Goal: Information Seeking & Learning: Find specific fact

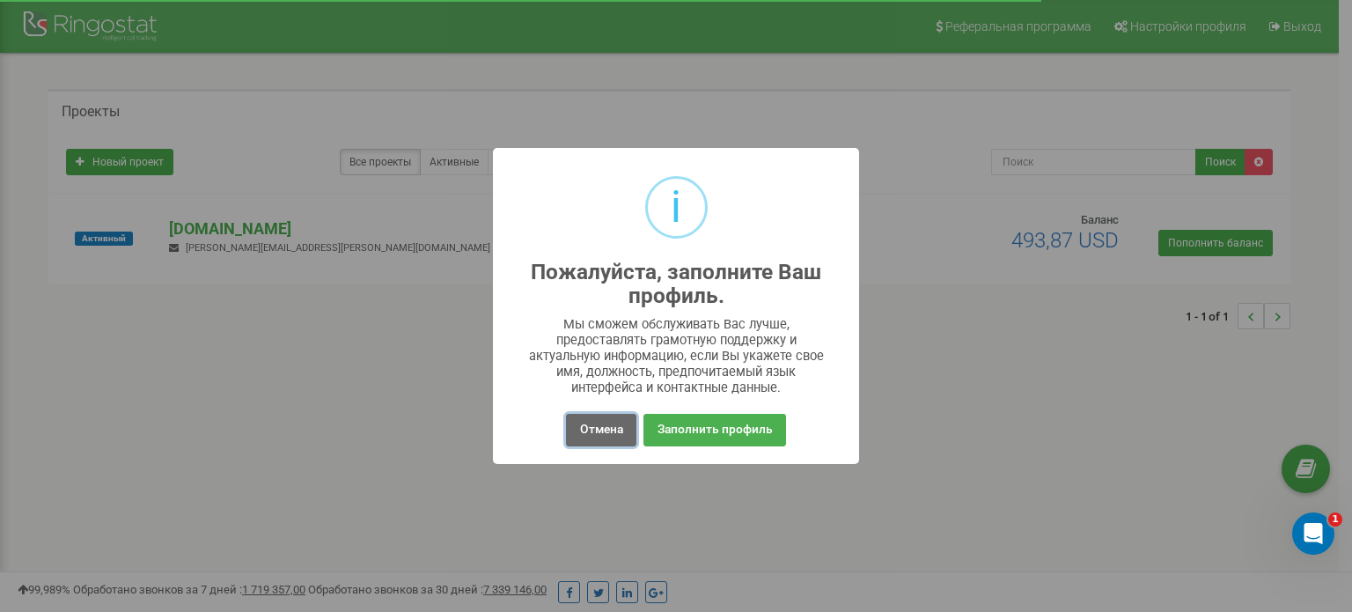
click at [599, 421] on button "Отмена" at bounding box center [601, 430] width 70 height 33
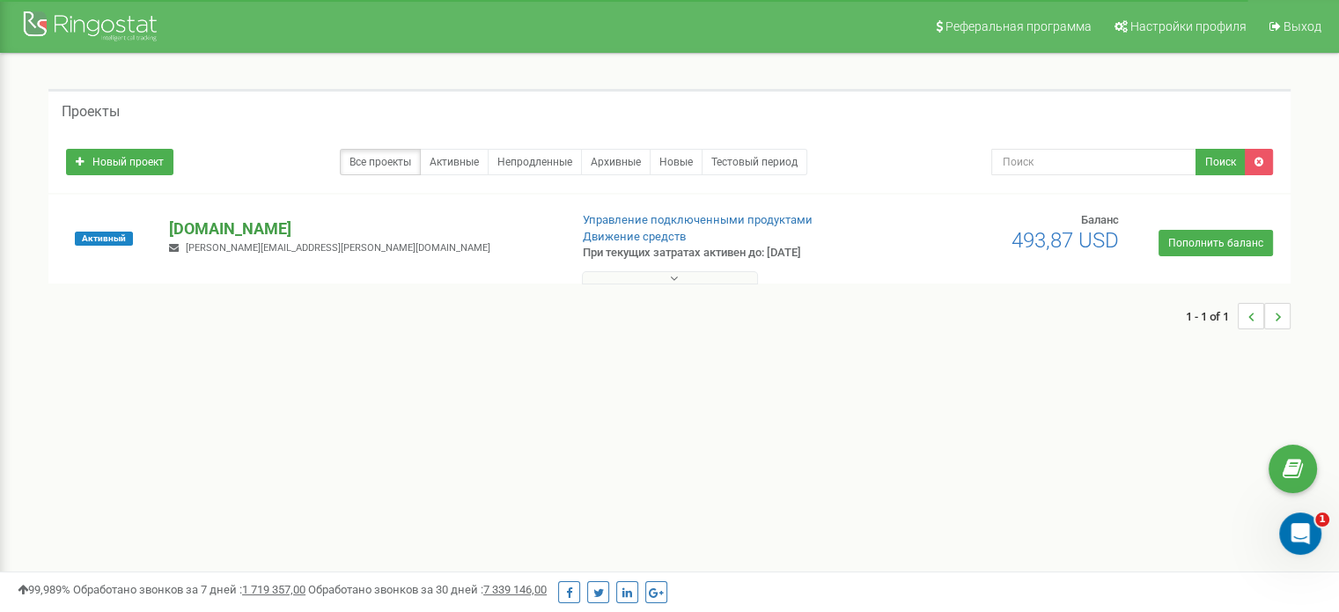
click at [211, 218] on p "[DOMAIN_NAME]" at bounding box center [361, 228] width 385 height 23
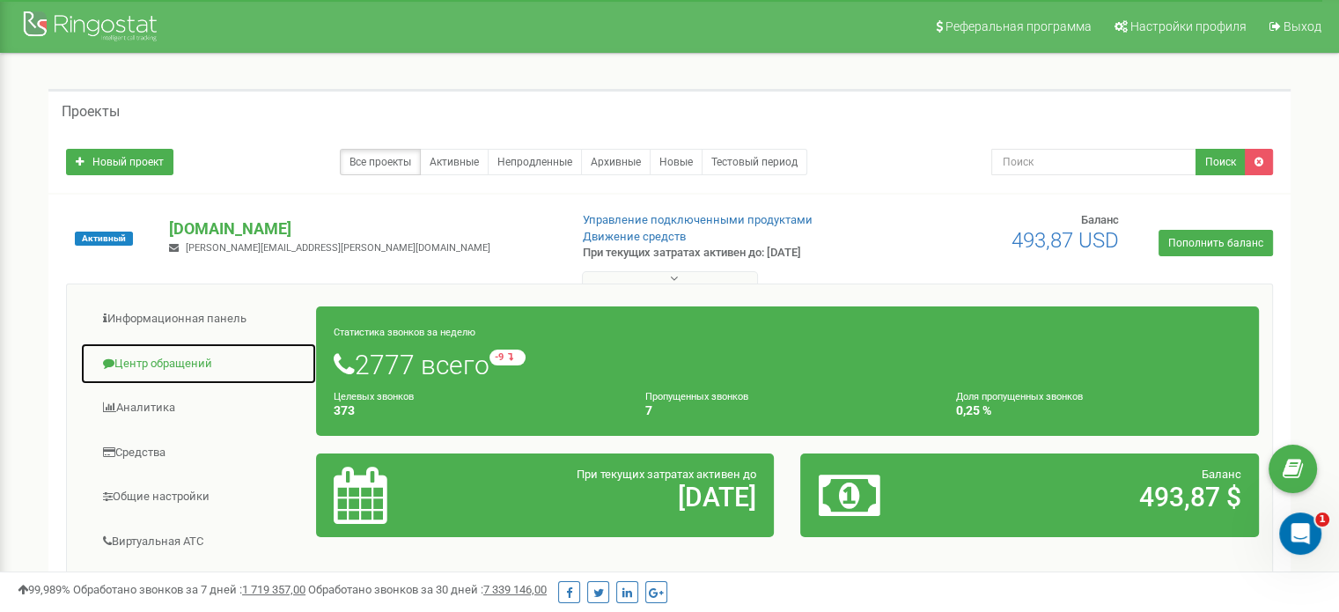
click at [185, 365] on link "Центр обращений" at bounding box center [198, 363] width 237 height 43
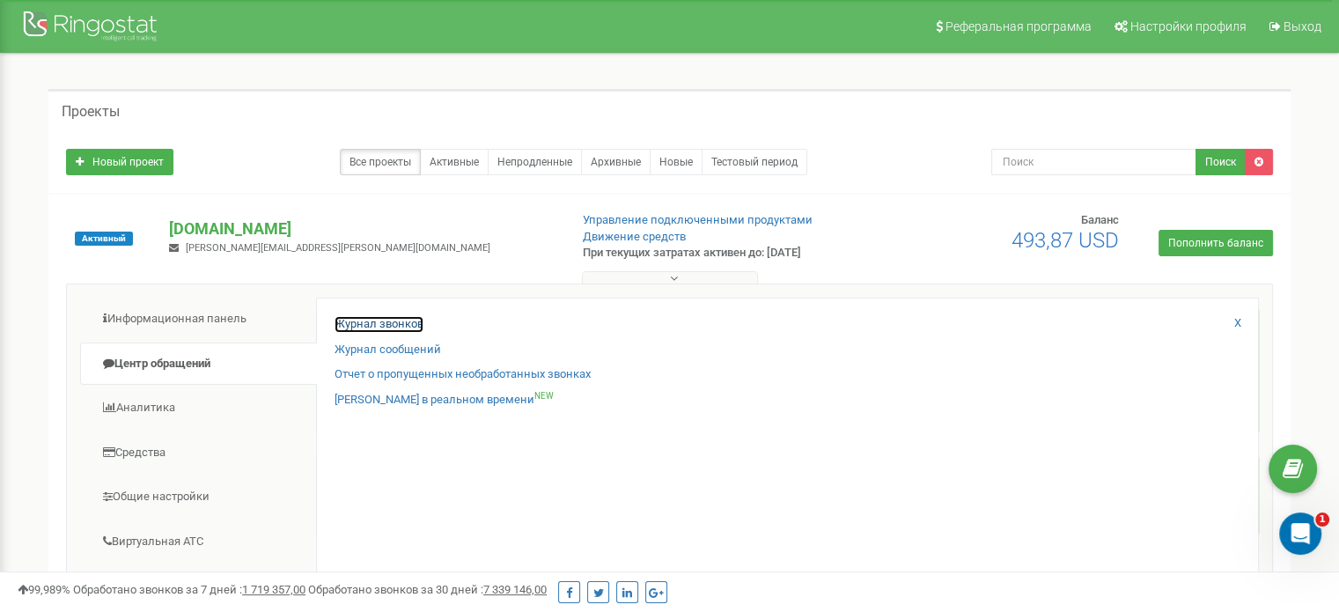
click at [401, 322] on link "Журнал звонков" at bounding box center [378, 324] width 89 height 17
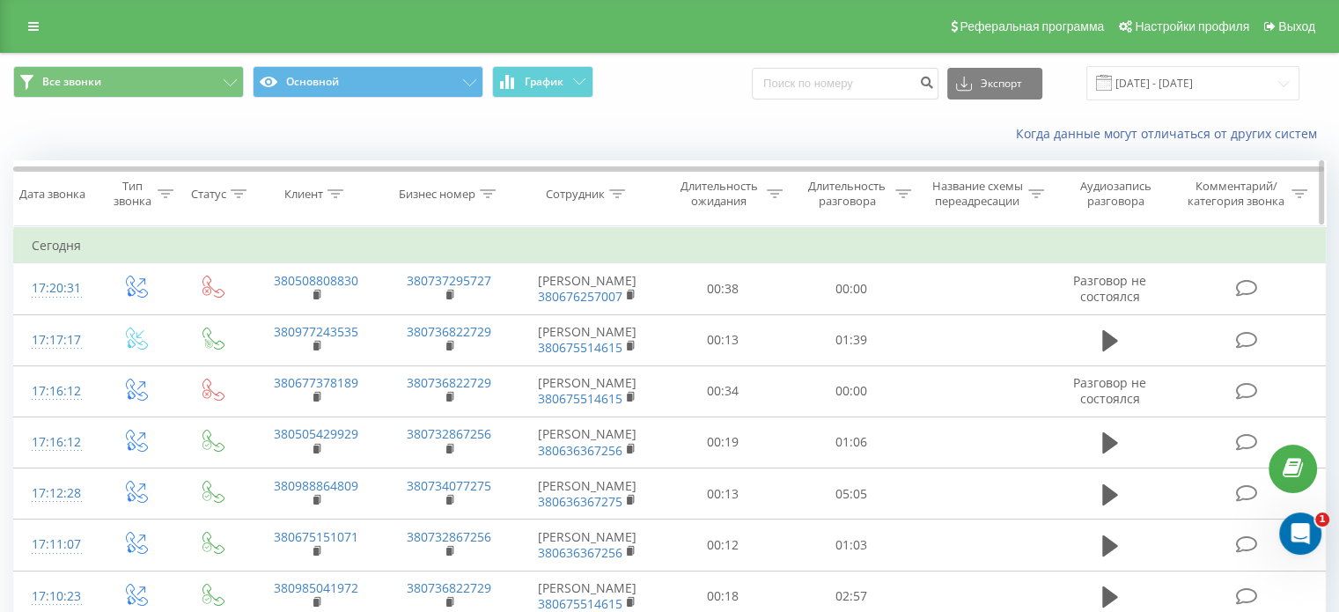
click at [613, 200] on div at bounding box center [617, 194] width 16 height 15
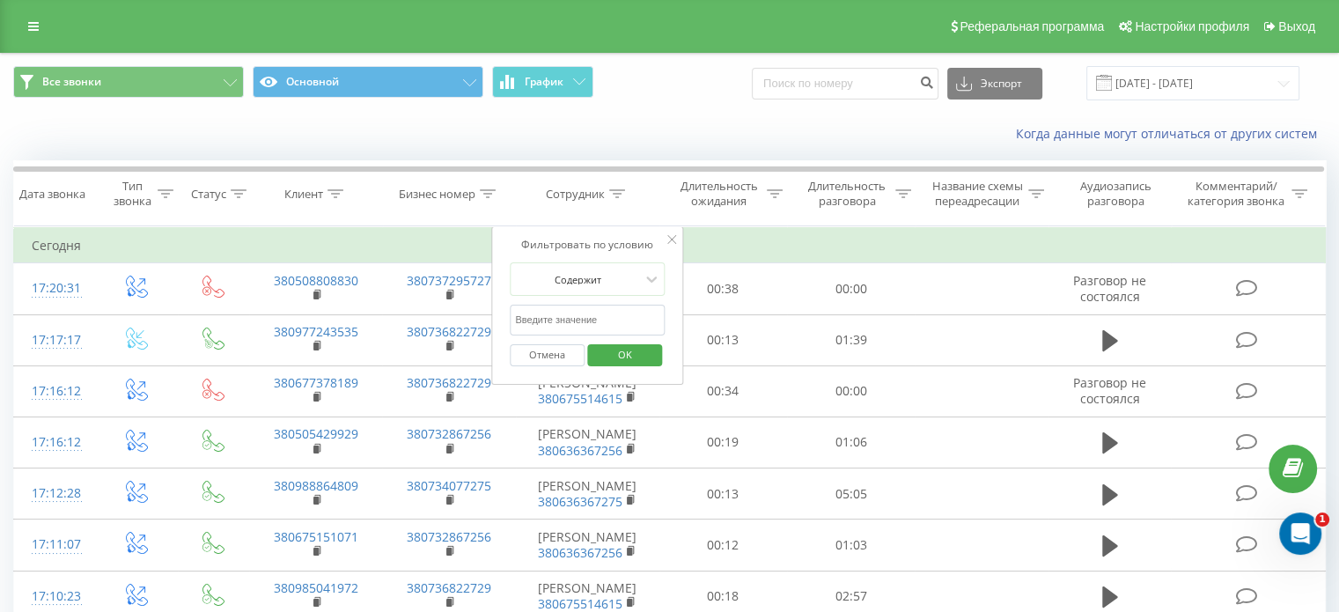
click at [590, 326] on input "text" at bounding box center [587, 320] width 155 height 31
type input "U"
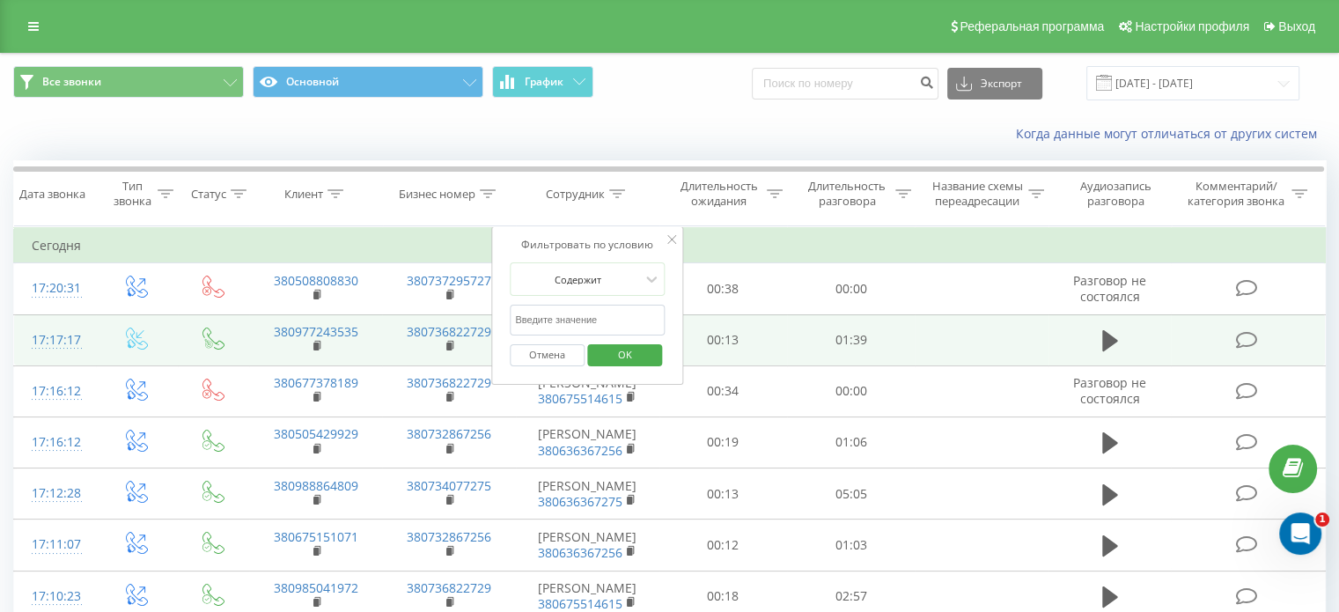
click at [1059, 349] on td at bounding box center [1109, 339] width 123 height 51
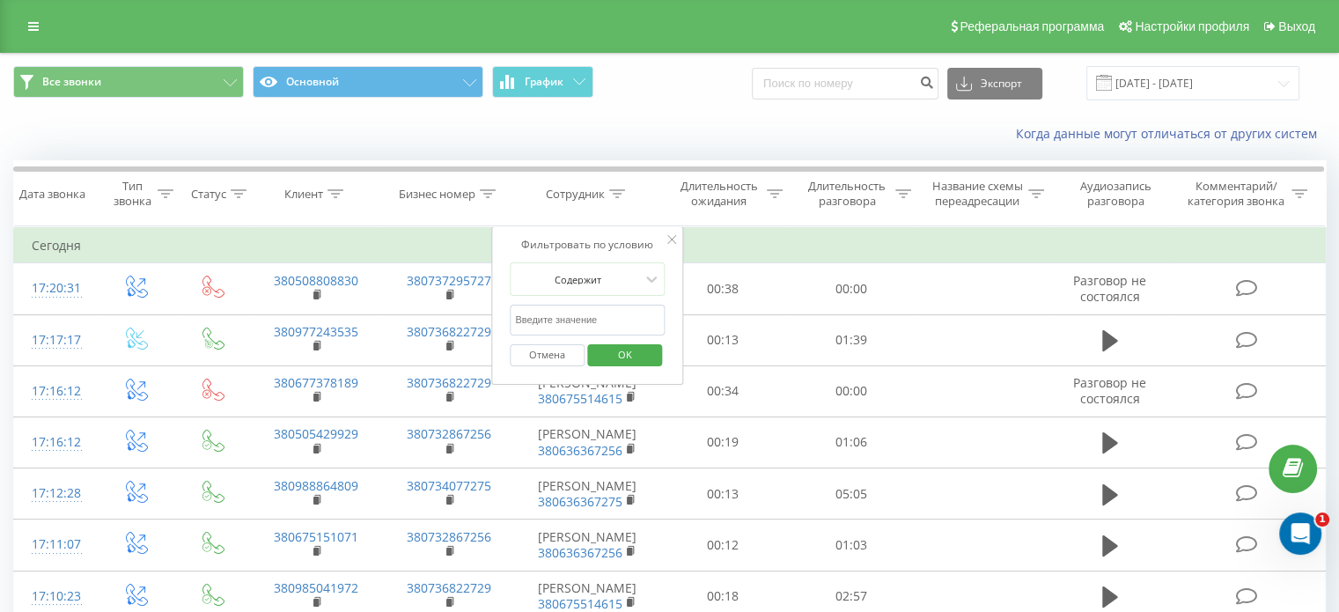
click at [600, 309] on input "text" at bounding box center [587, 320] width 155 height 31
type input "Горя"
click at [634, 346] on span "OK" at bounding box center [624, 354] width 49 height 27
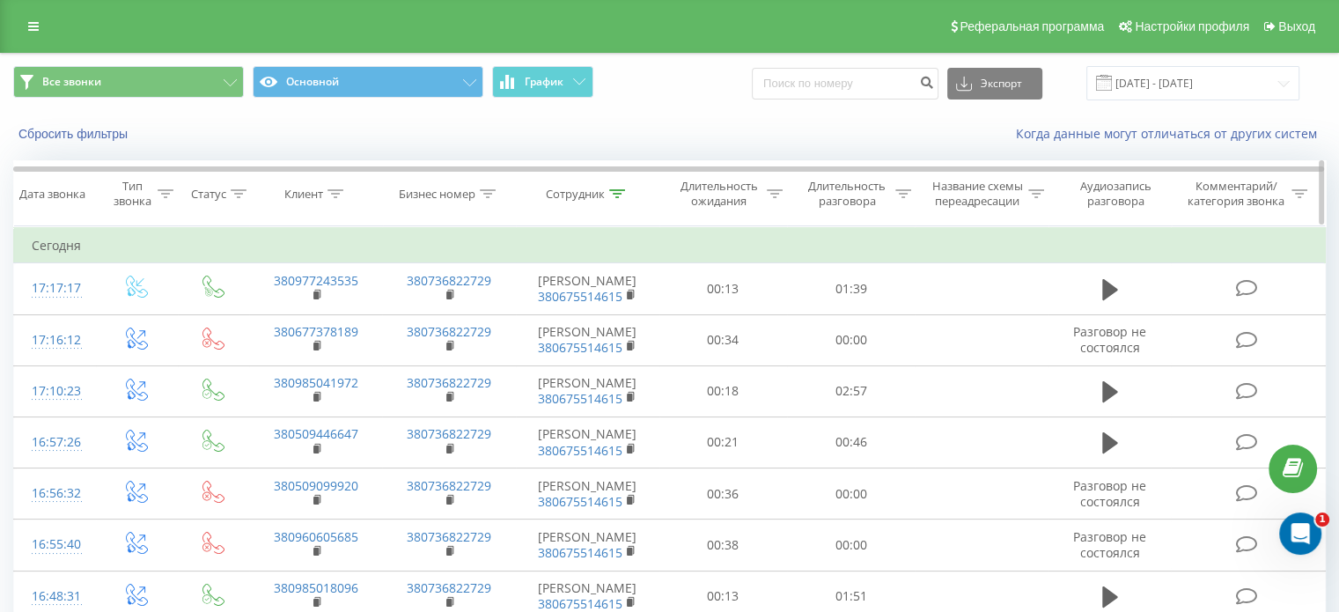
click at [902, 189] on icon at bounding box center [903, 193] width 16 height 9
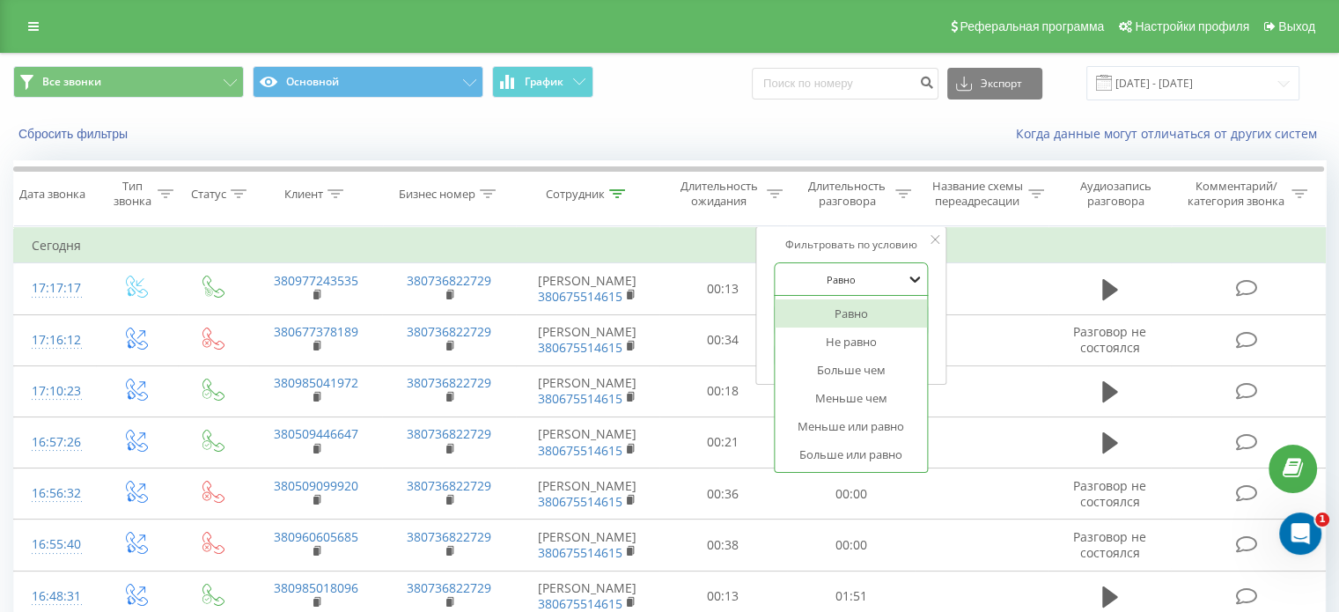
click at [907, 283] on icon at bounding box center [916, 279] width 18 height 18
click at [894, 453] on div "Больше или равно" at bounding box center [851, 454] width 153 height 28
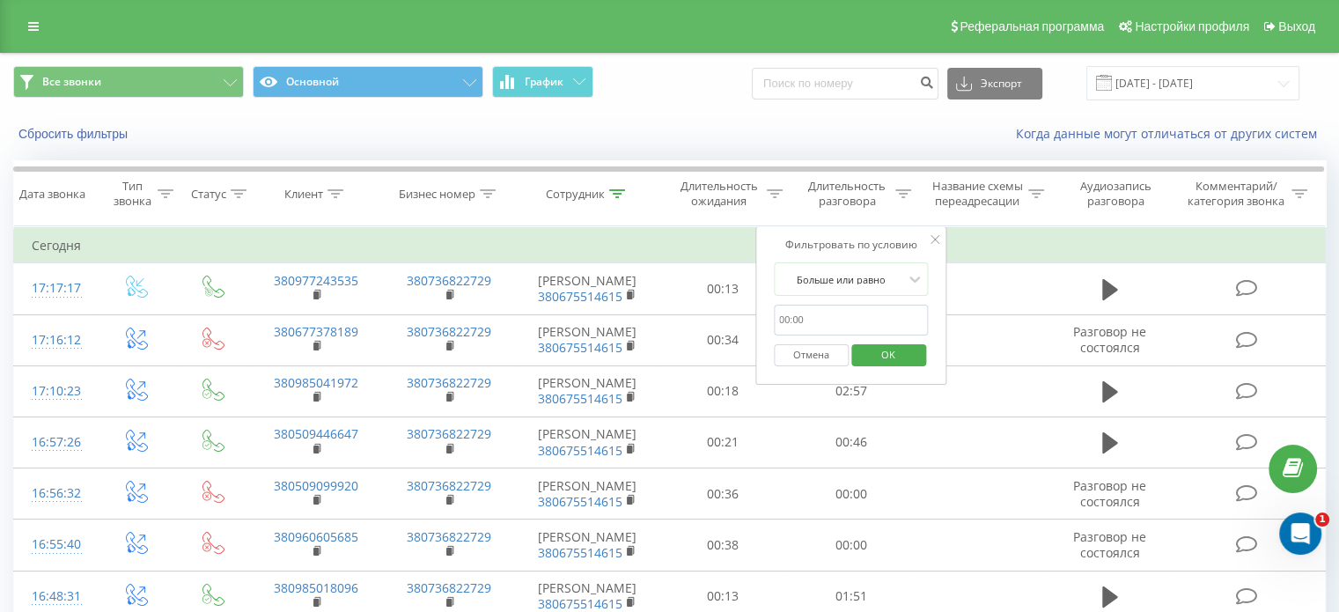
click at [794, 314] on input "text" at bounding box center [851, 320] width 155 height 31
type input "50"
click at [874, 346] on span "OK" at bounding box center [887, 354] width 49 height 27
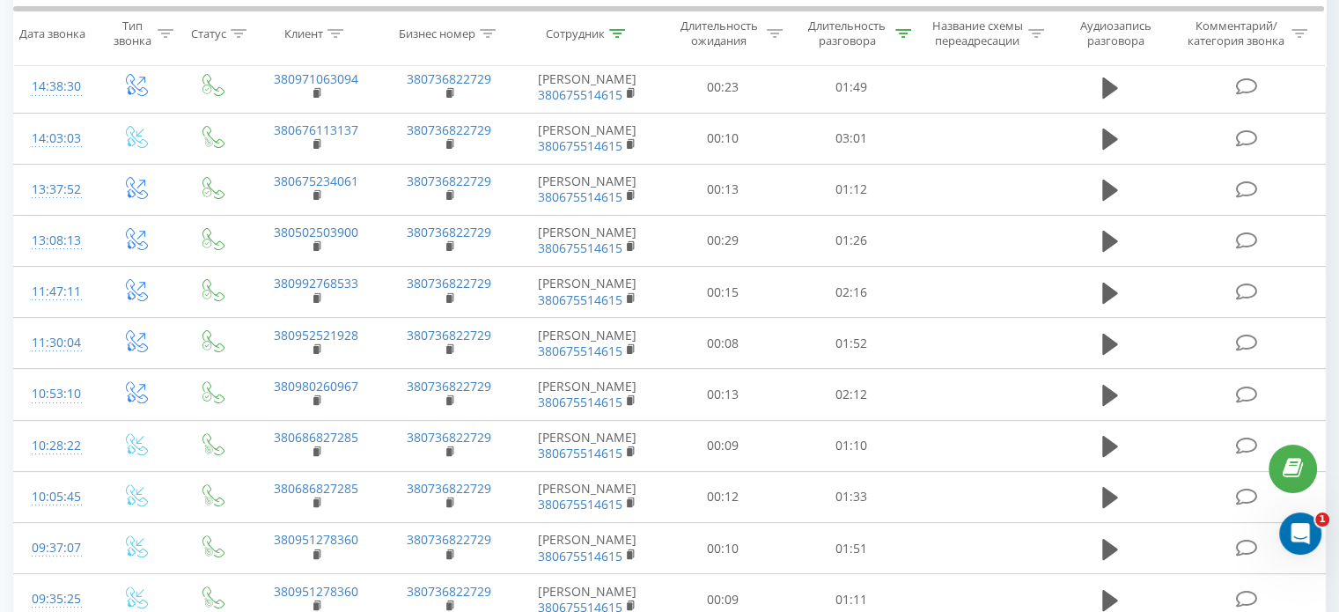
scroll to position [540, 0]
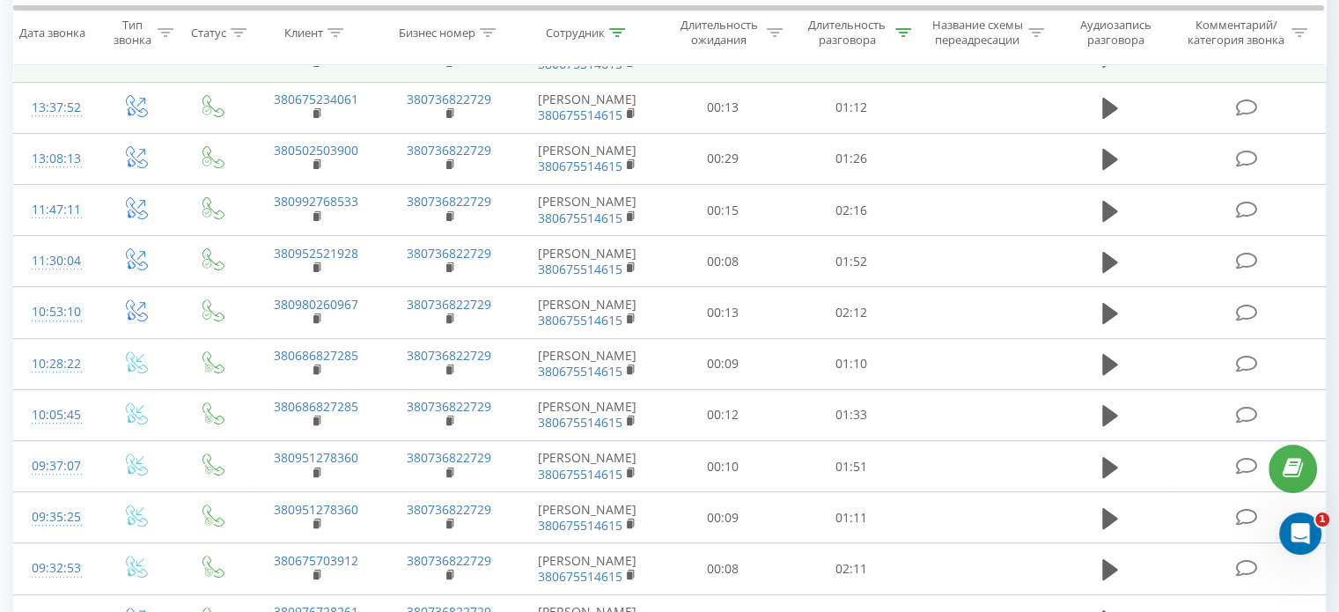
click at [1114, 68] on icon at bounding box center [1110, 57] width 16 height 21
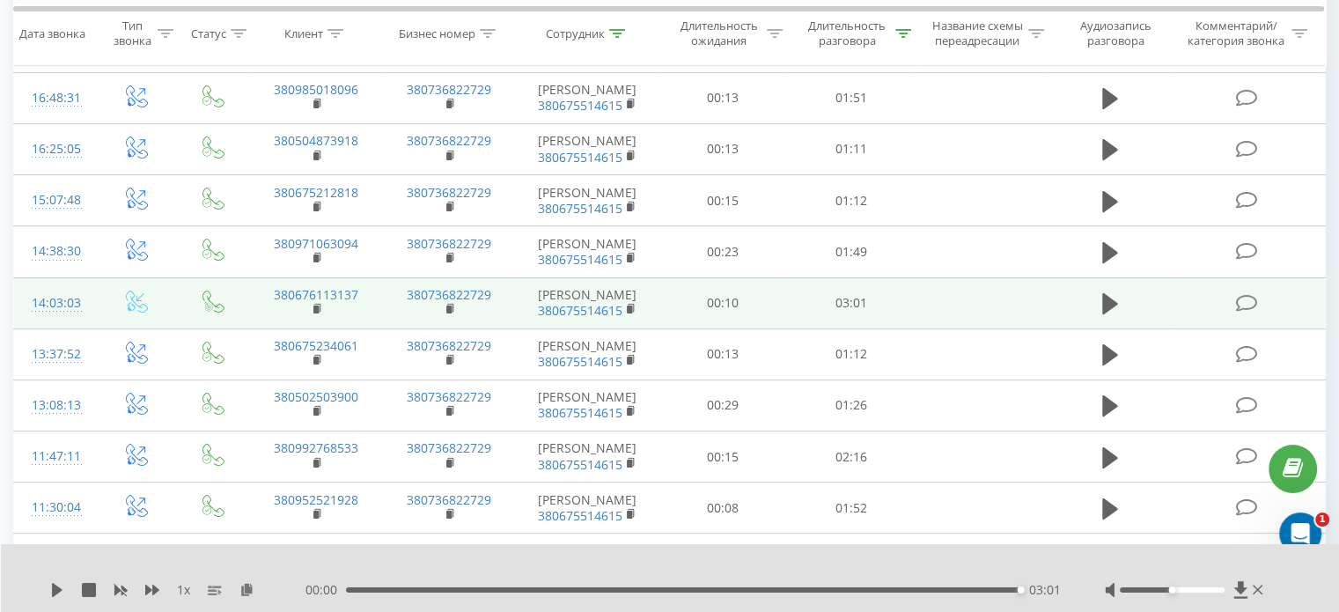
scroll to position [328, 0]
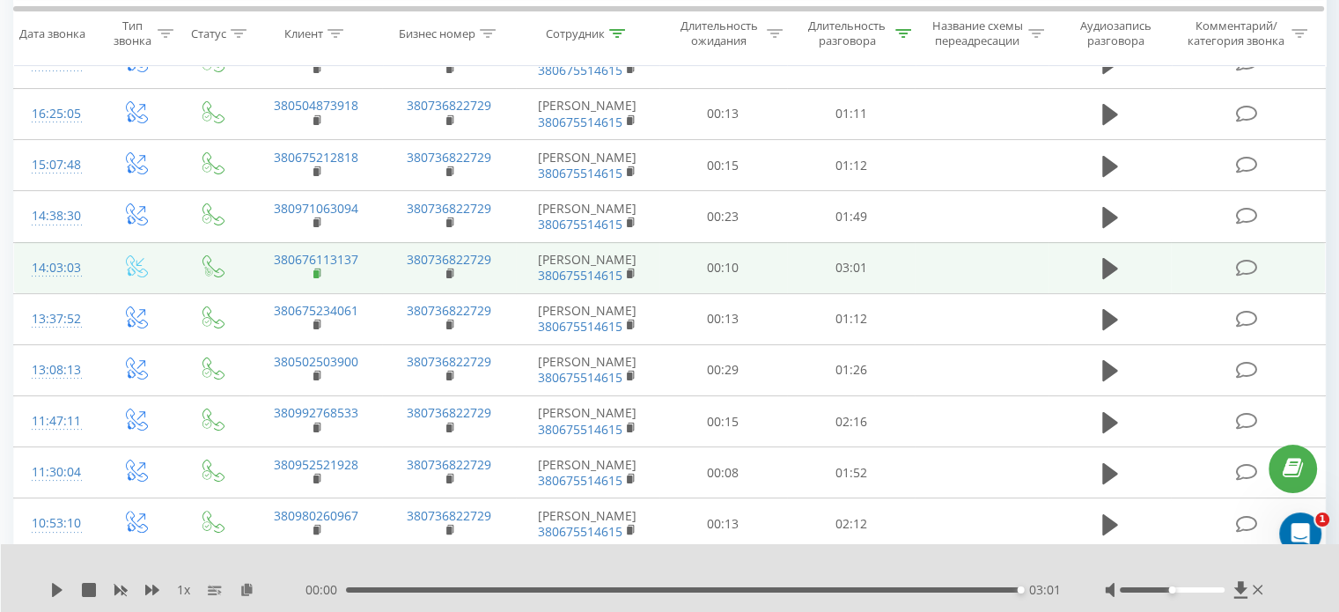
click at [322, 280] on icon at bounding box center [318, 274] width 10 height 12
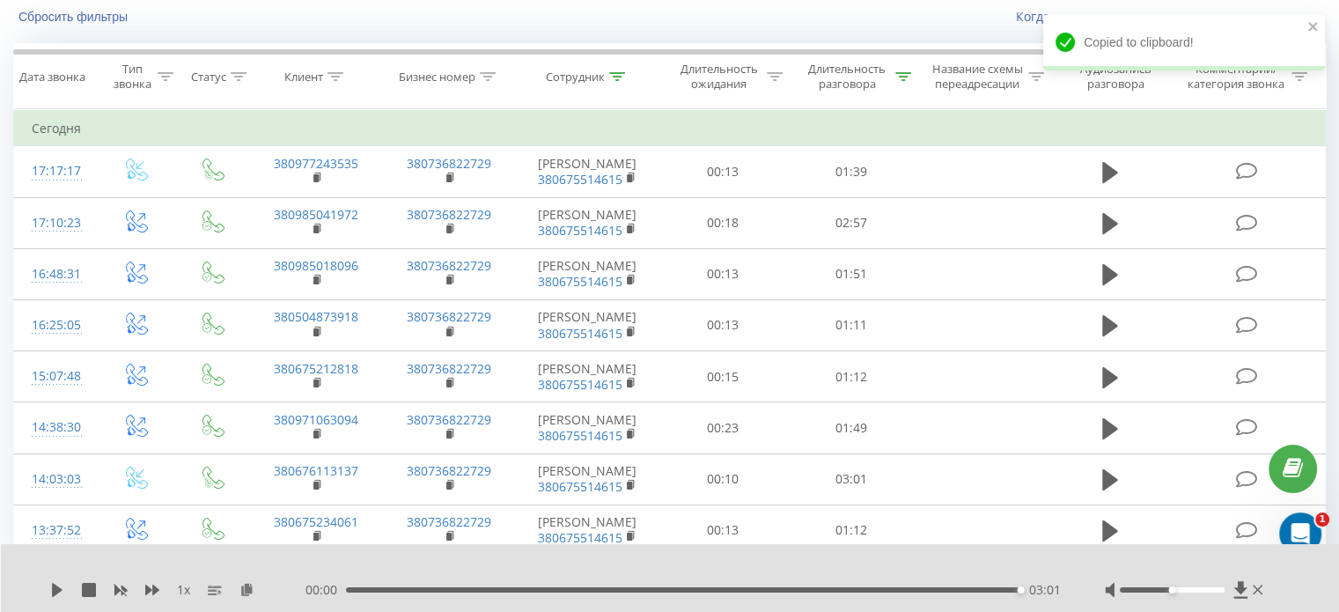
scroll to position [0, 0]
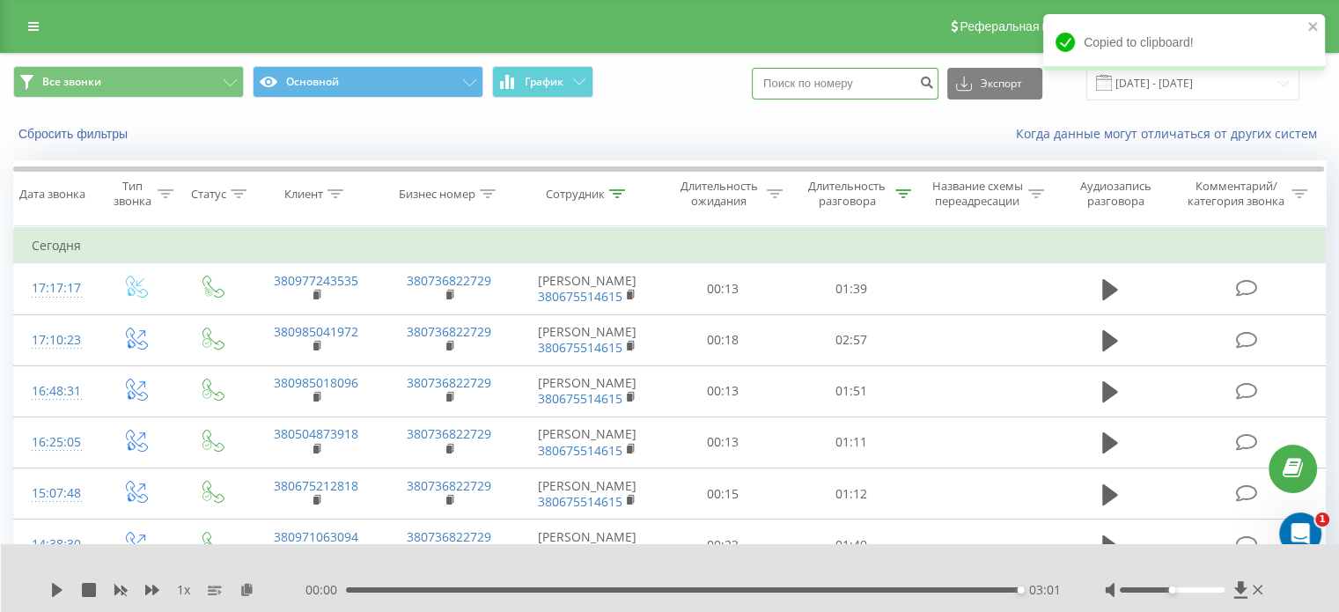
click at [835, 84] on input at bounding box center [845, 84] width 187 height 32
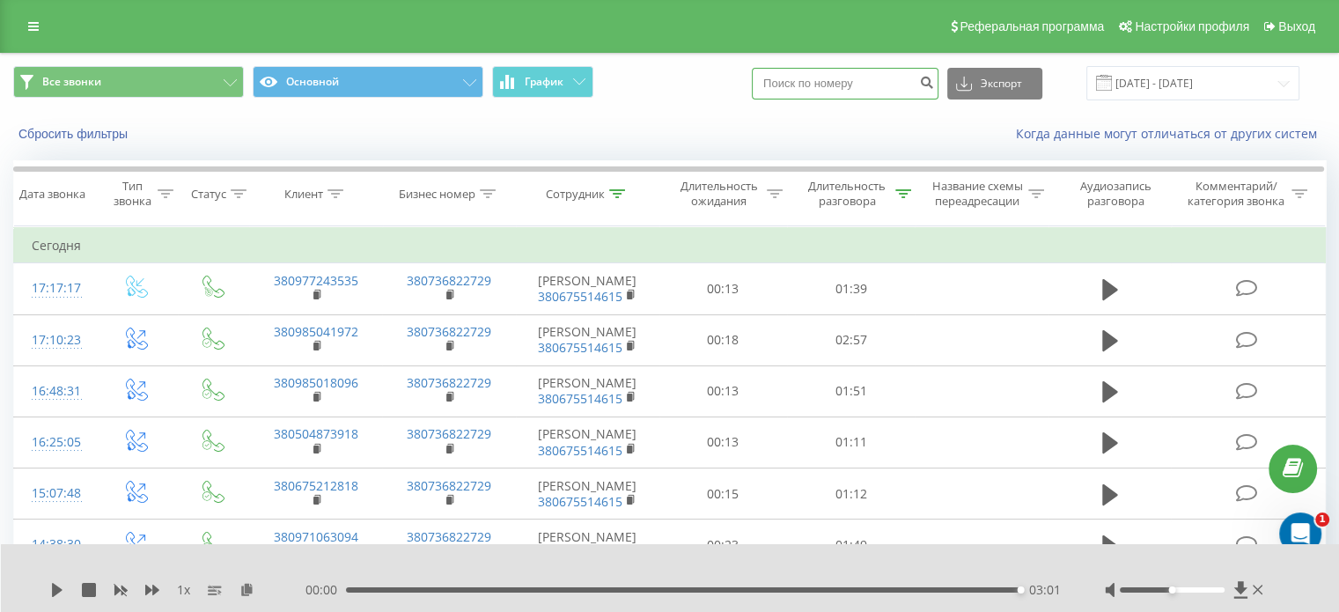
paste input "380676113137"
type input "380676113137"
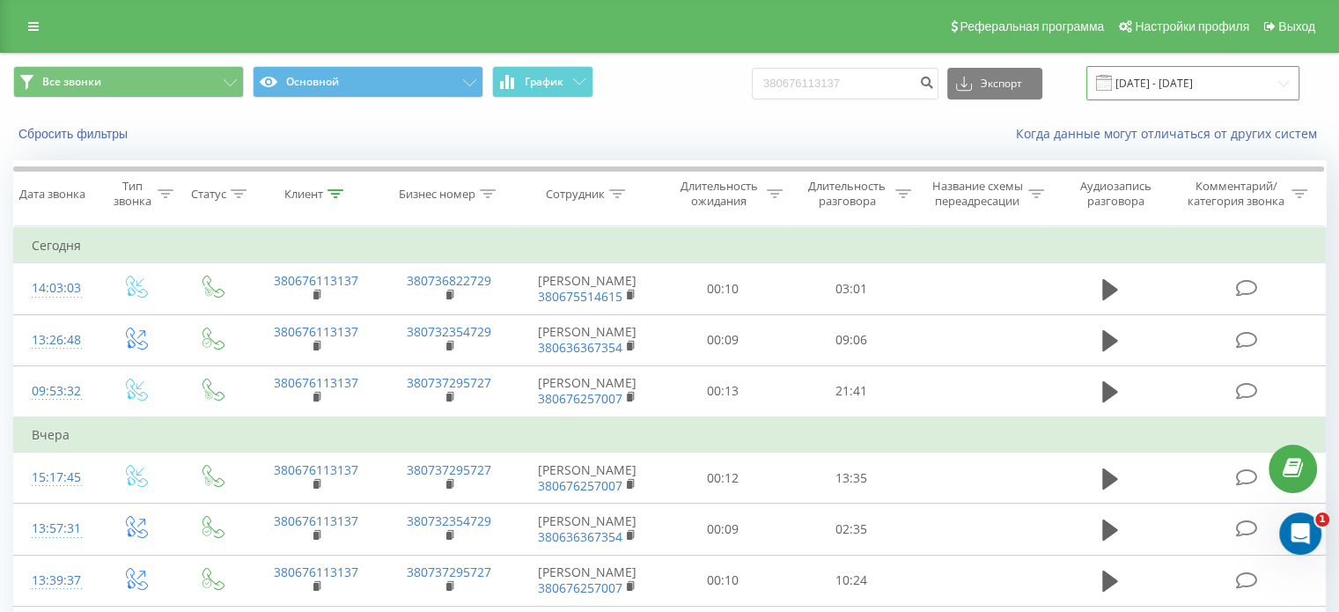
click at [1233, 80] on input "[DATE] - [DATE]" at bounding box center [1192, 83] width 213 height 34
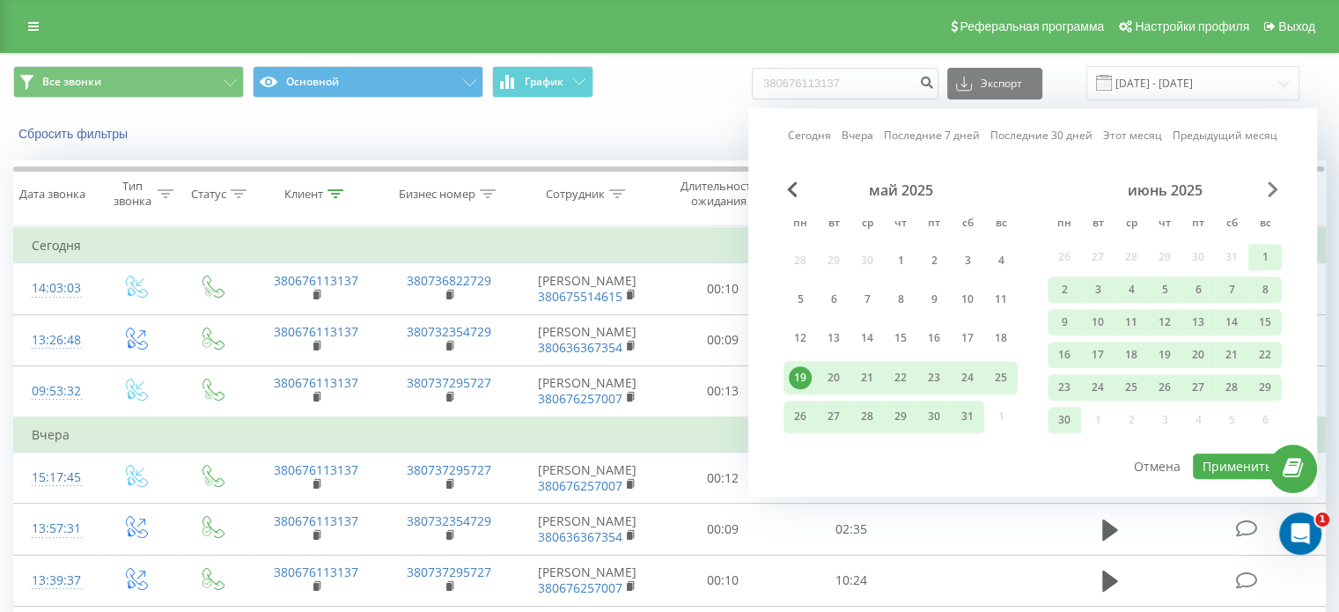
click at [1271, 187] on span "Next Month" at bounding box center [1272, 189] width 11 height 16
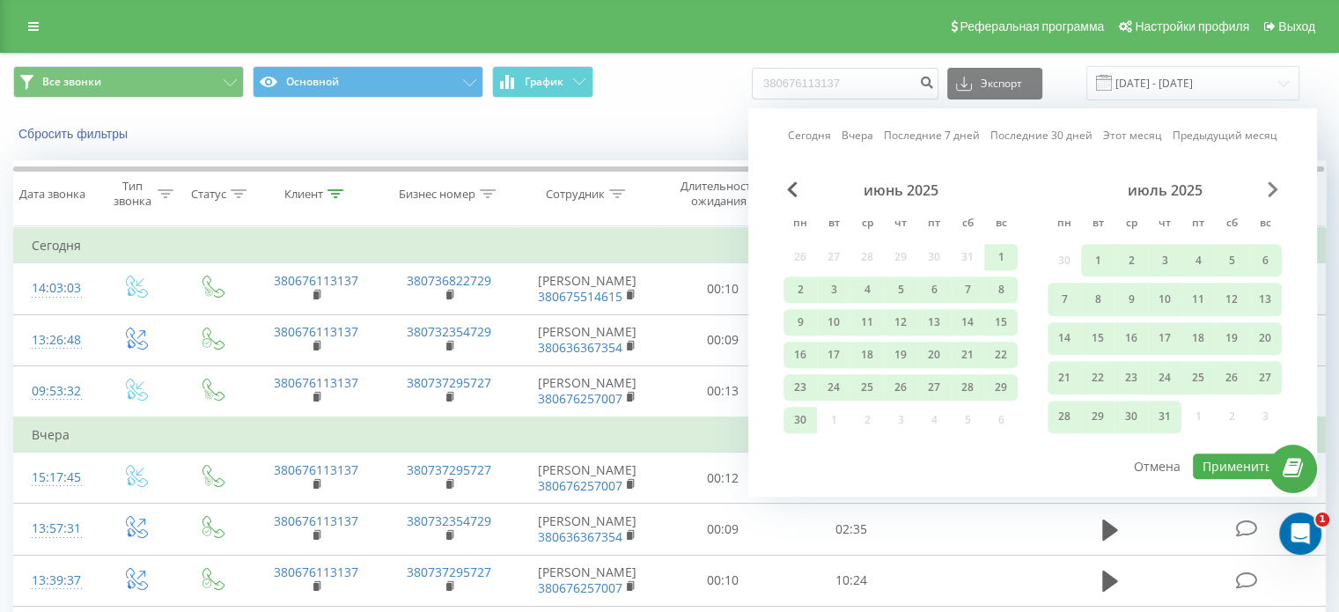
click at [1270, 189] on span "Next Month" at bounding box center [1272, 189] width 11 height 16
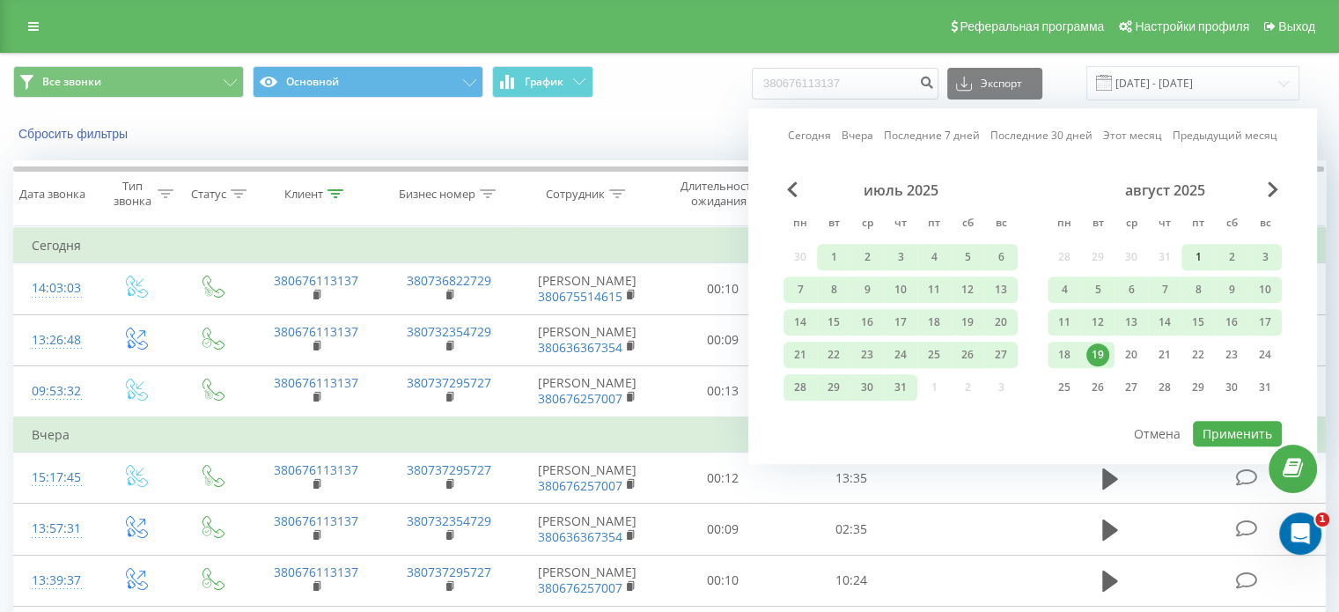
click at [1200, 251] on div "1" at bounding box center [1197, 257] width 23 height 23
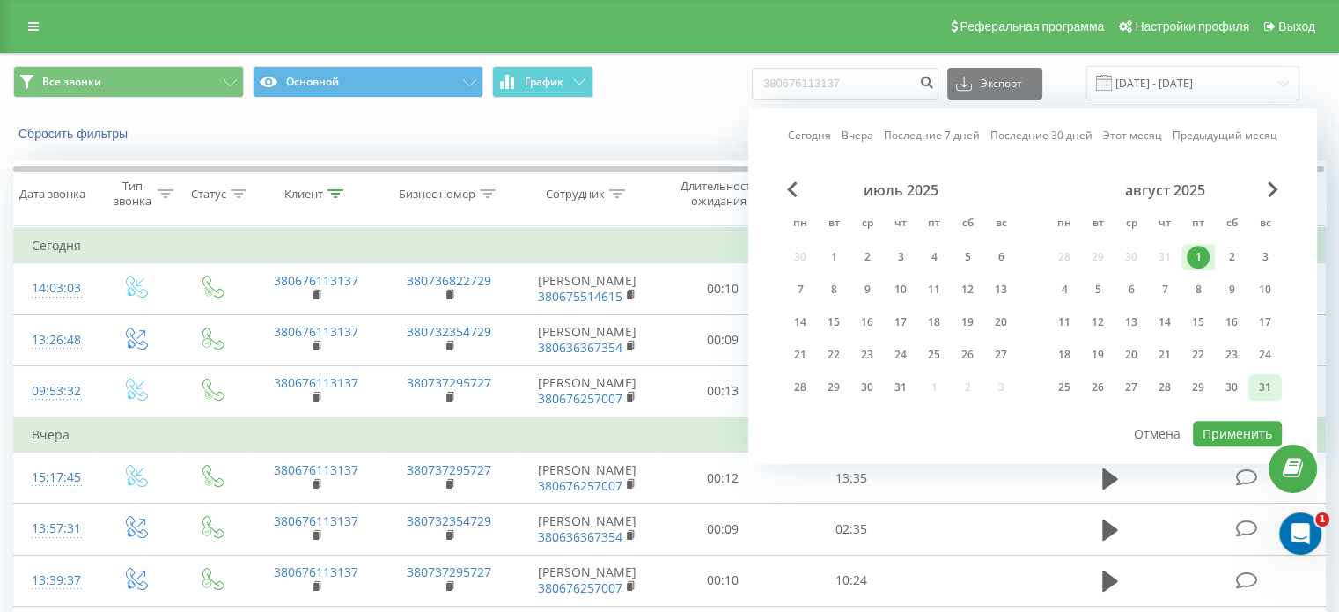
click at [1264, 376] on div "31" at bounding box center [1264, 387] width 23 height 23
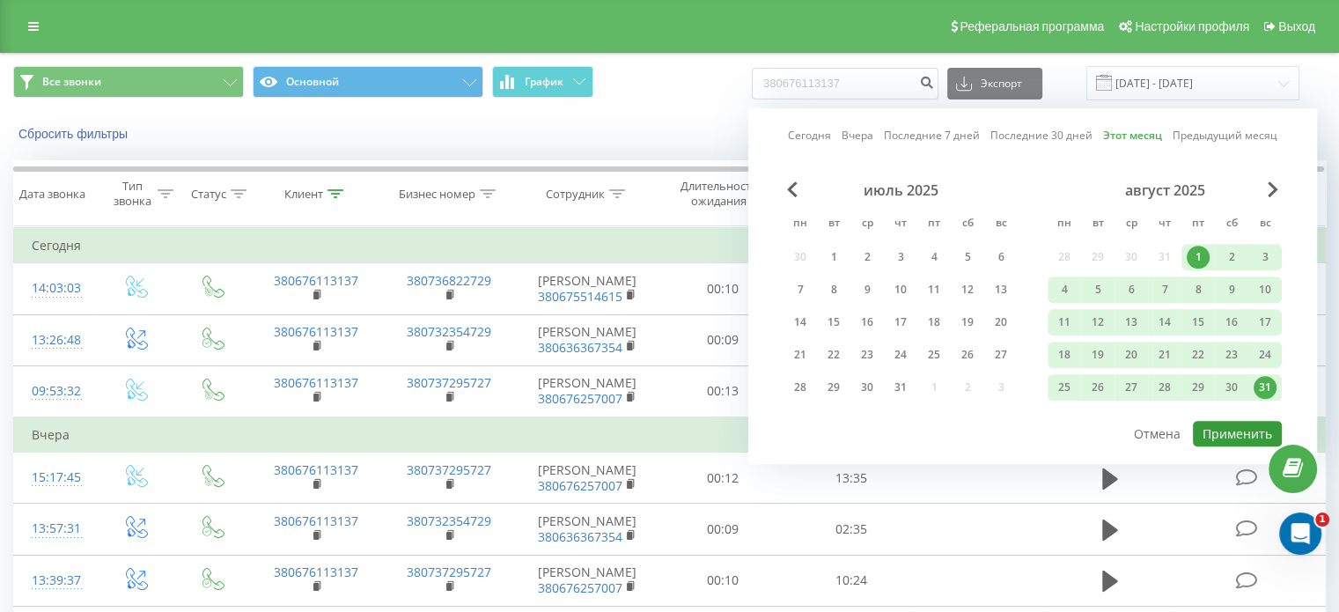
click at [1239, 432] on button "Применить" at bounding box center [1237, 434] width 89 height 26
type input "[DATE] - [DATE]"
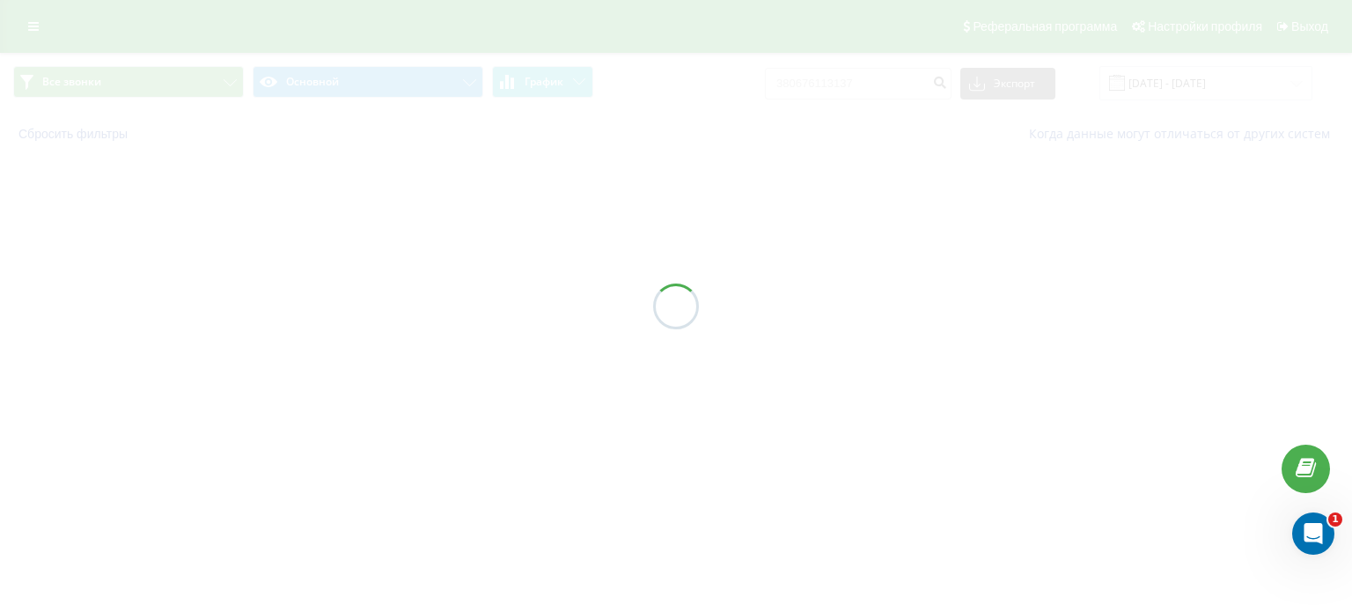
click at [1239, 432] on div at bounding box center [676, 306] width 1352 height 612
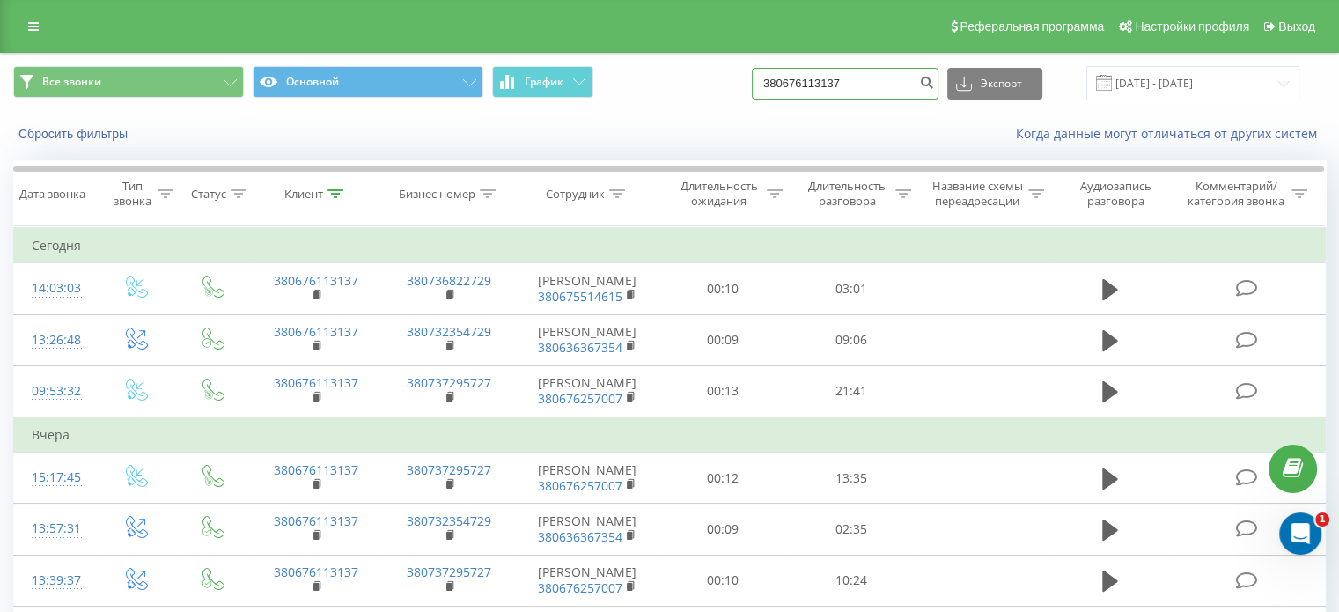
click at [880, 90] on input "380676113137" at bounding box center [845, 84] width 187 height 32
click at [614, 192] on icon at bounding box center [617, 193] width 16 height 9
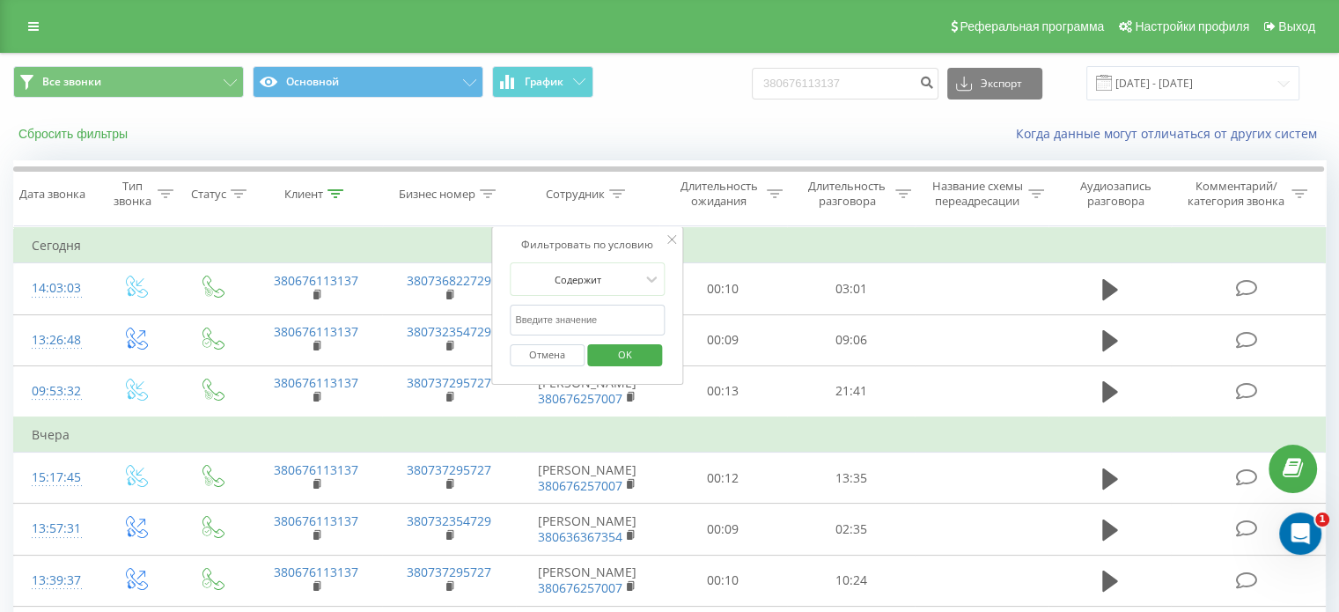
click at [108, 138] on button "Сбросить фильтры" at bounding box center [74, 134] width 123 height 16
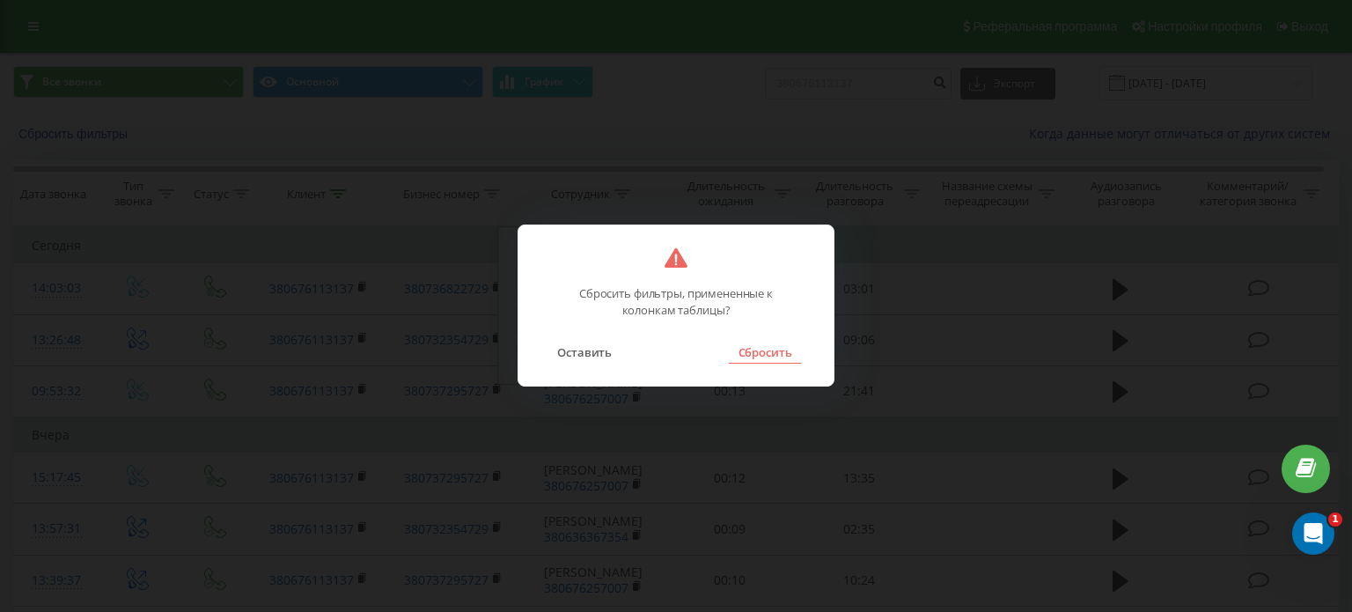
click at [760, 352] on button "Сбросить" at bounding box center [764, 352] width 71 height 23
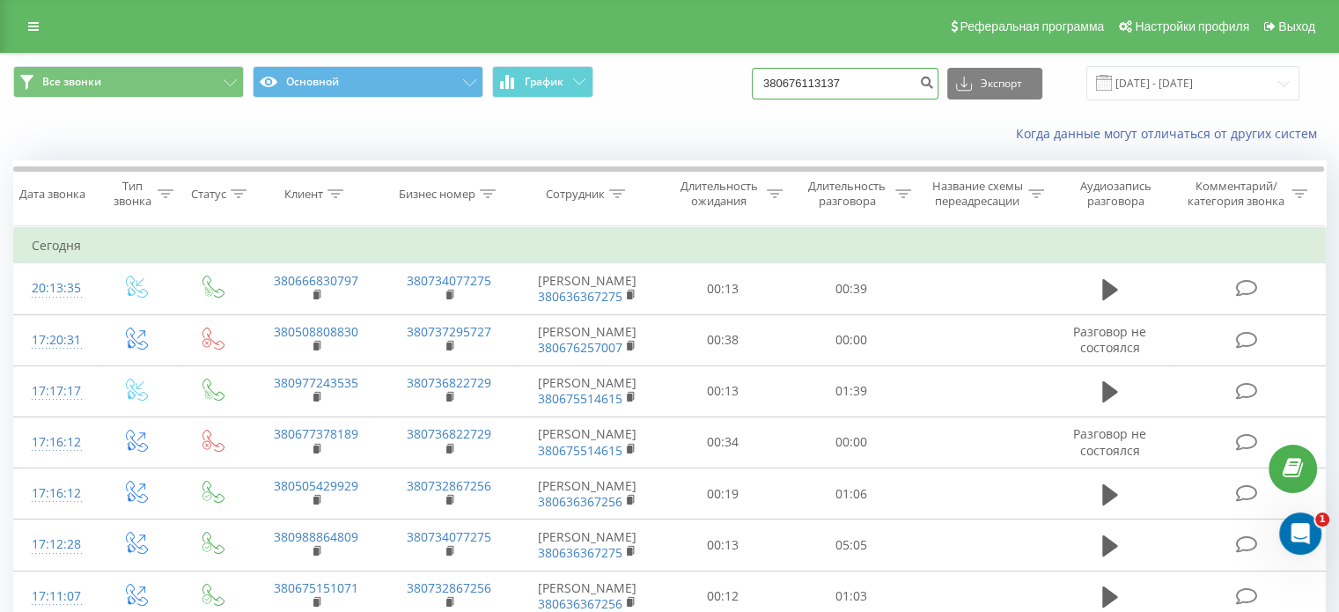
click at [907, 87] on input "380676113137" at bounding box center [845, 84] width 187 height 32
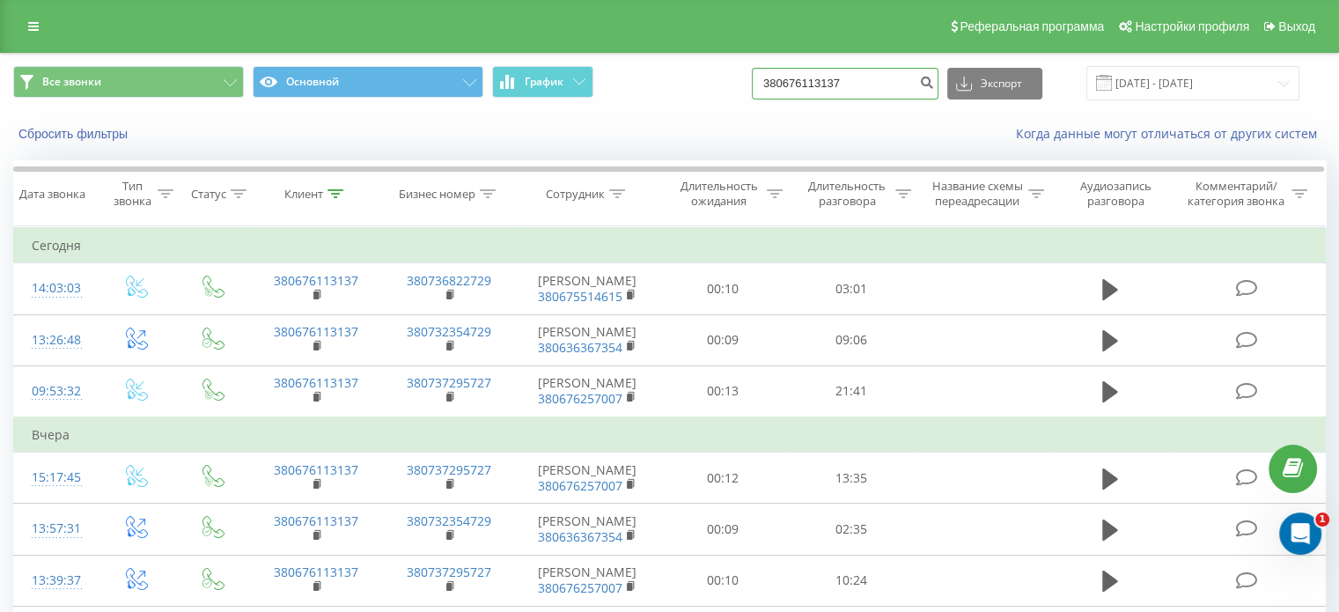
click at [861, 84] on input "380676113137" at bounding box center [845, 84] width 187 height 32
type input "3"
click at [870, 89] on input "380676113137" at bounding box center [845, 84] width 187 height 32
type input "3"
type input "0"
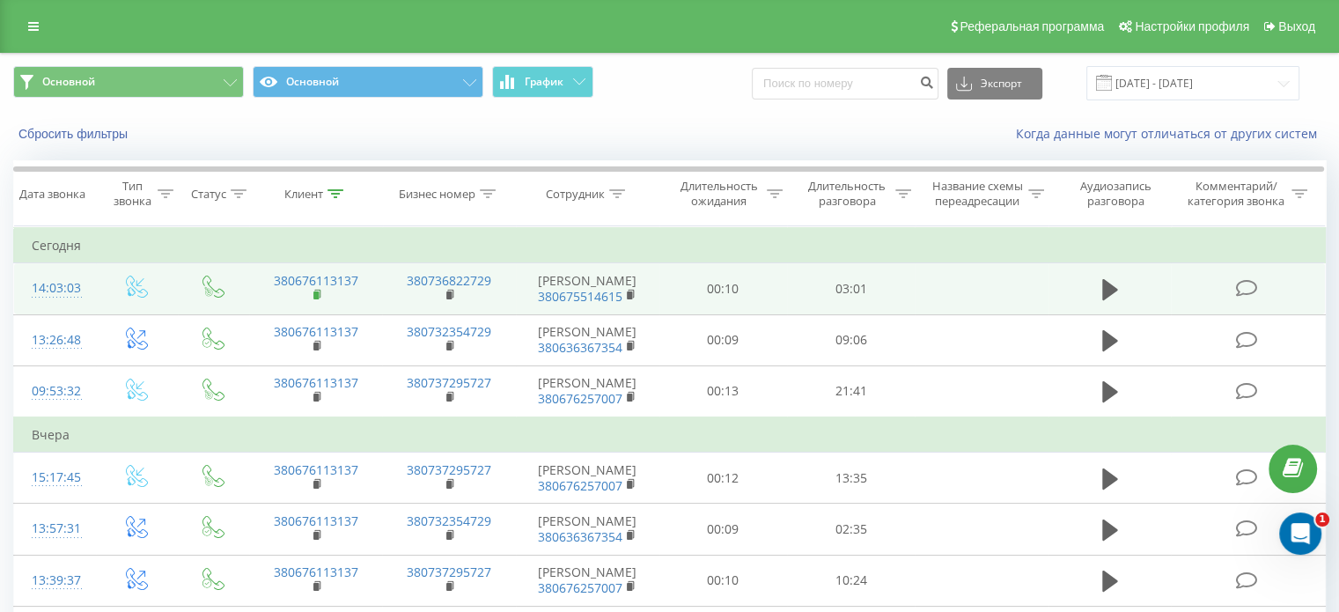
click at [318, 297] on rect at bounding box center [315, 295] width 5 height 8
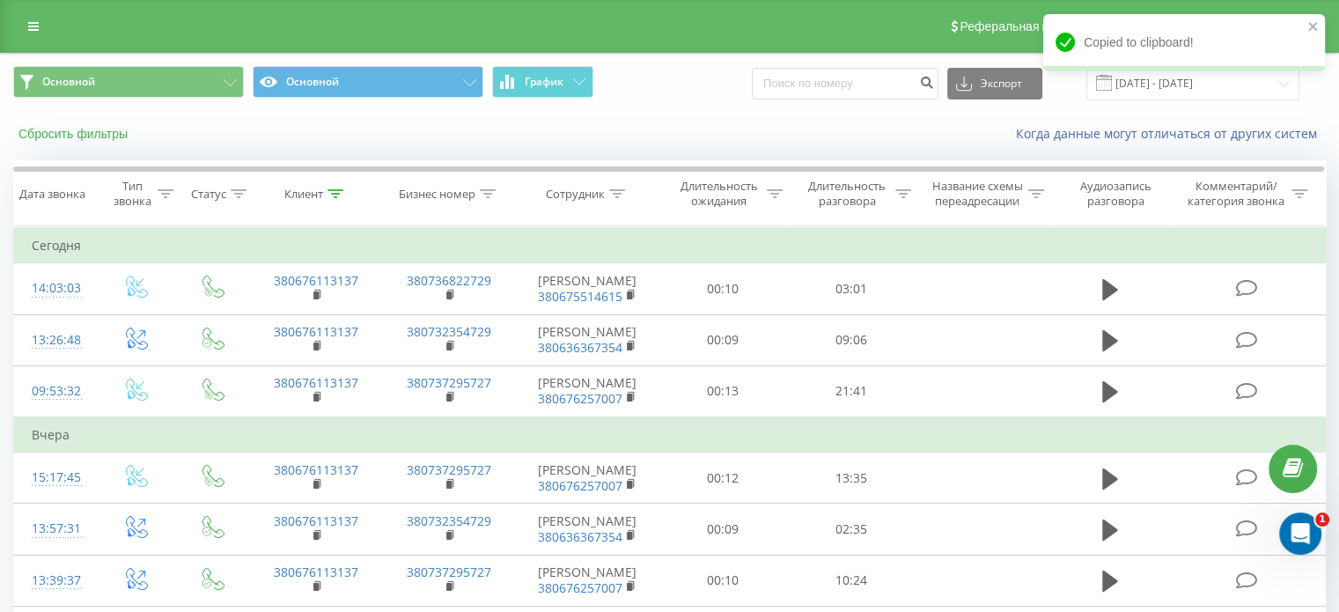
click at [96, 141] on button "Сбросить фильтры" at bounding box center [74, 134] width 123 height 16
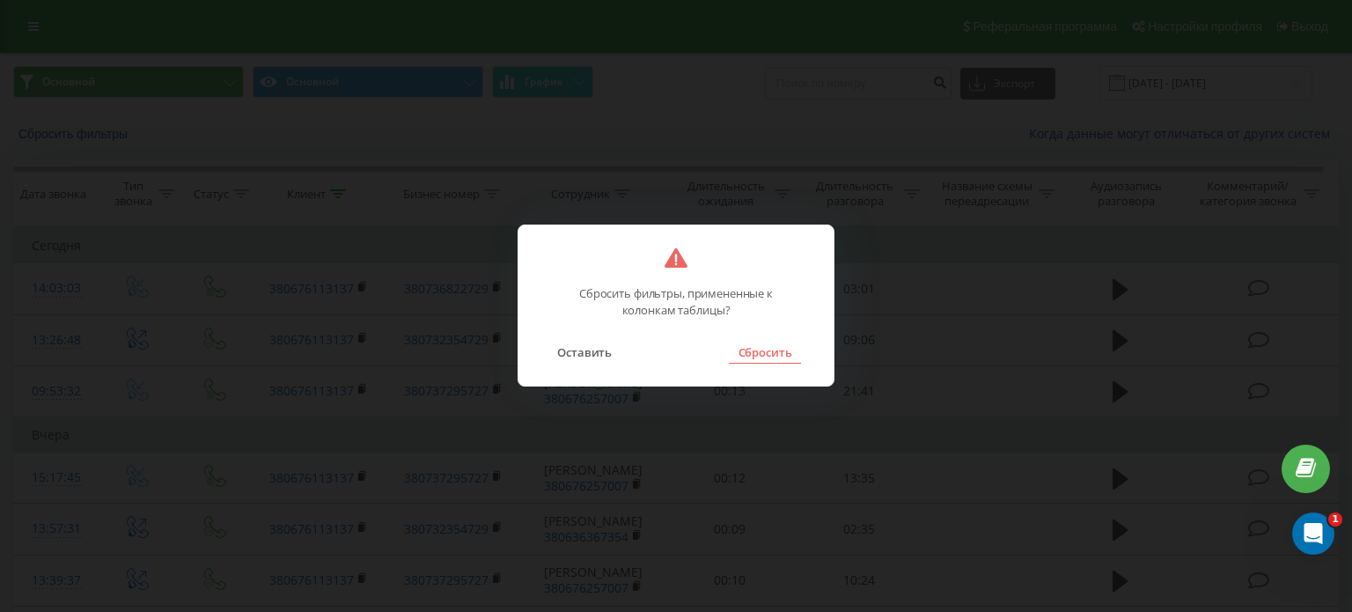
click at [759, 347] on button "Сбросить" at bounding box center [764, 352] width 71 height 23
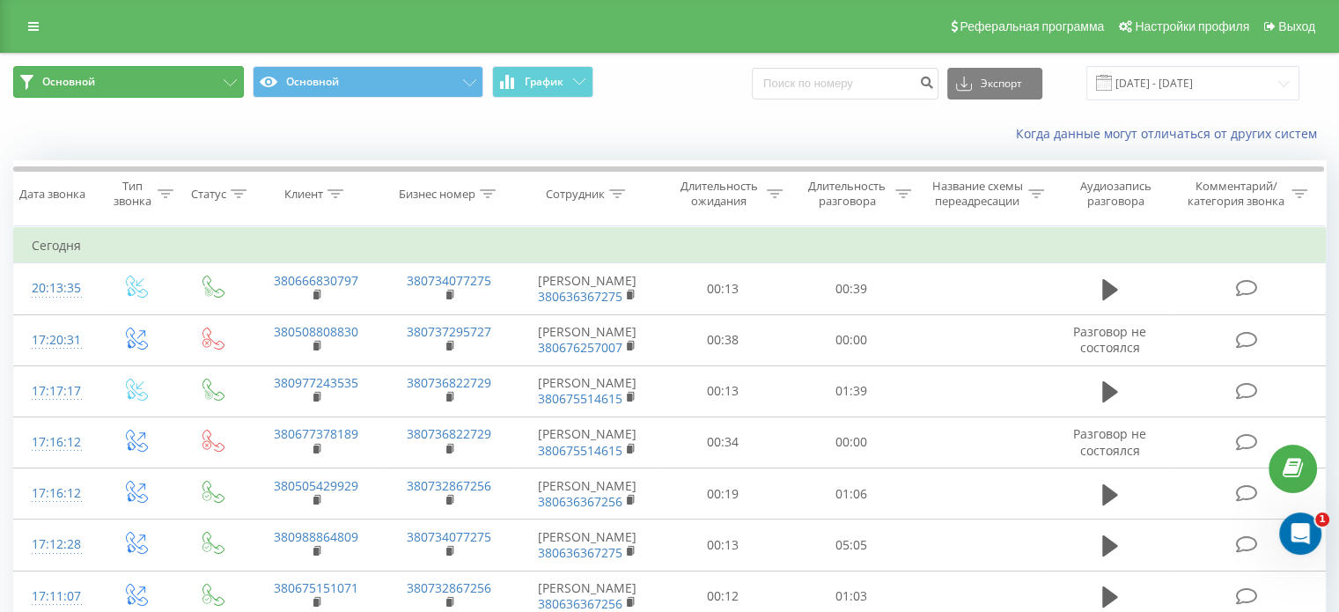
click at [180, 80] on button "Основной" at bounding box center [128, 82] width 231 height 32
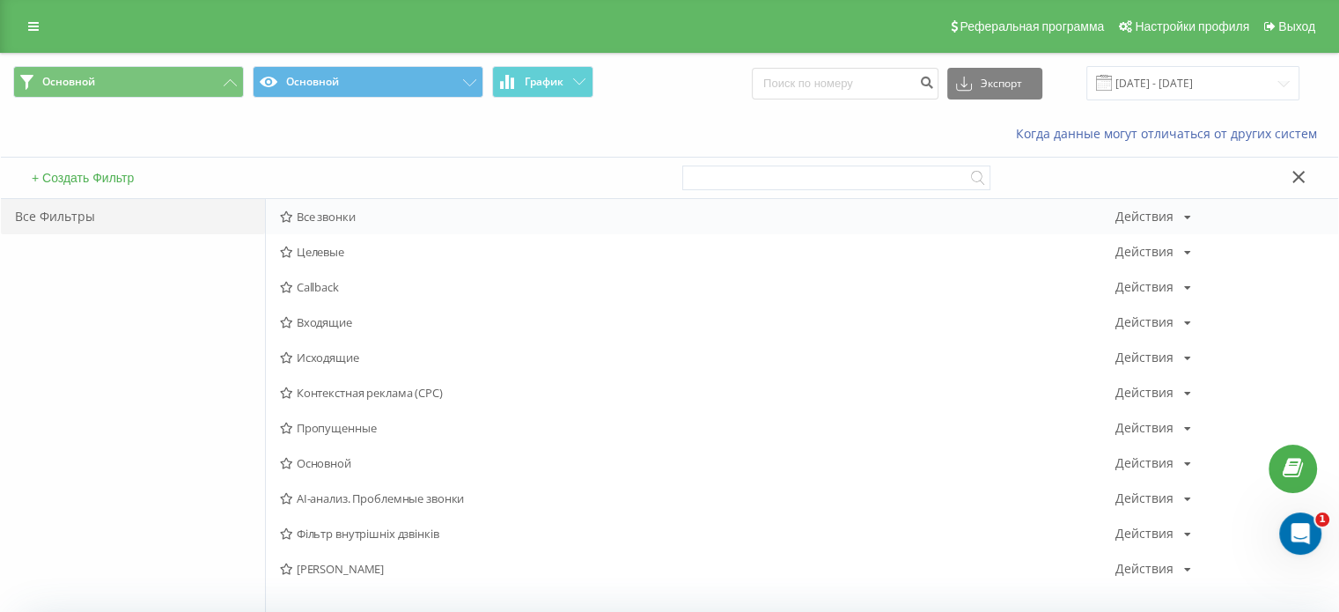
click at [331, 214] on span "Все звонки" at bounding box center [697, 216] width 835 height 12
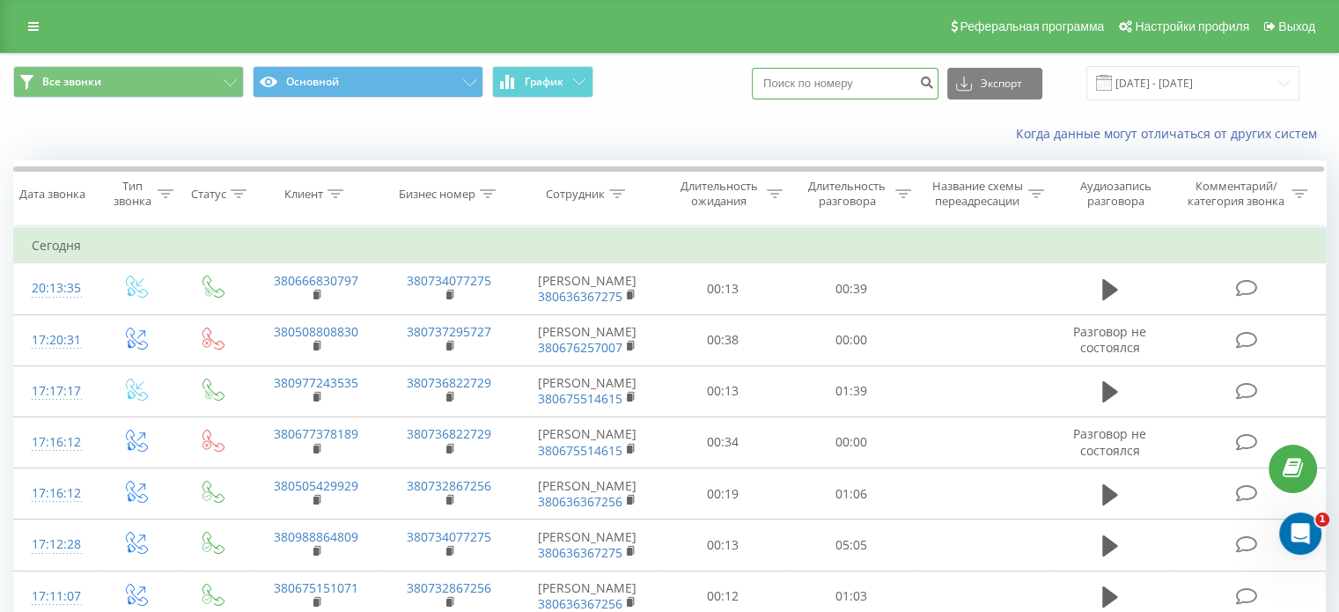
click at [822, 77] on input at bounding box center [845, 84] width 187 height 32
paste input "380676113137"
type input "380676113137"
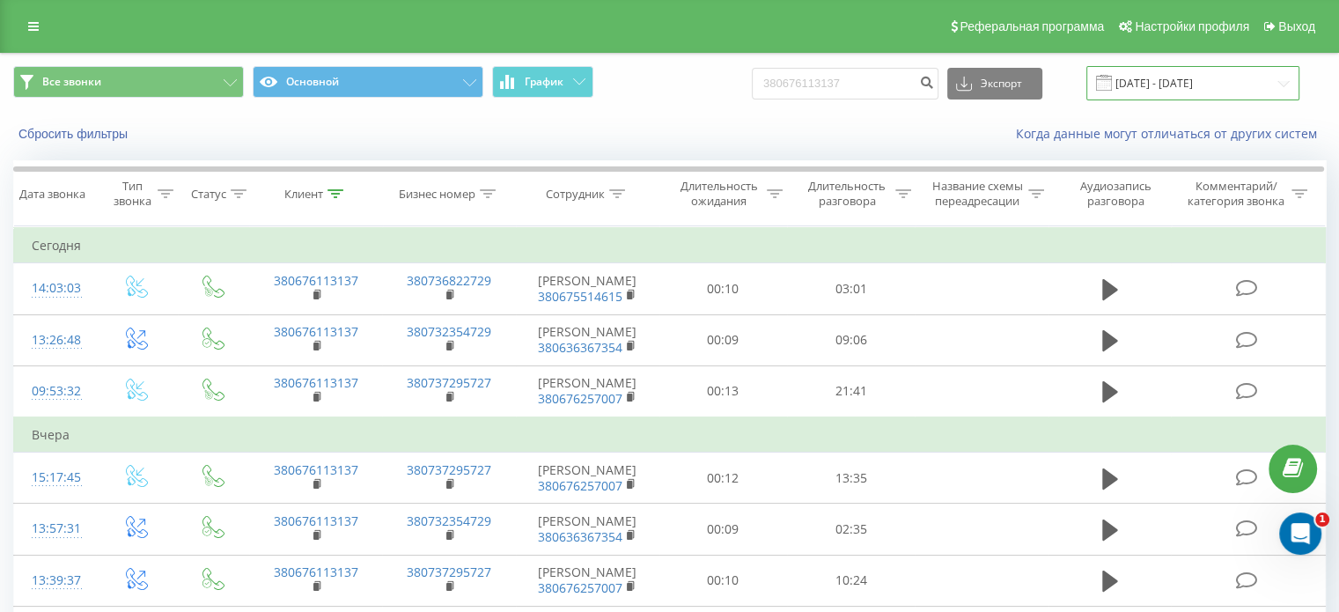
click at [1227, 84] on input "[DATE] - [DATE]" at bounding box center [1192, 83] width 213 height 34
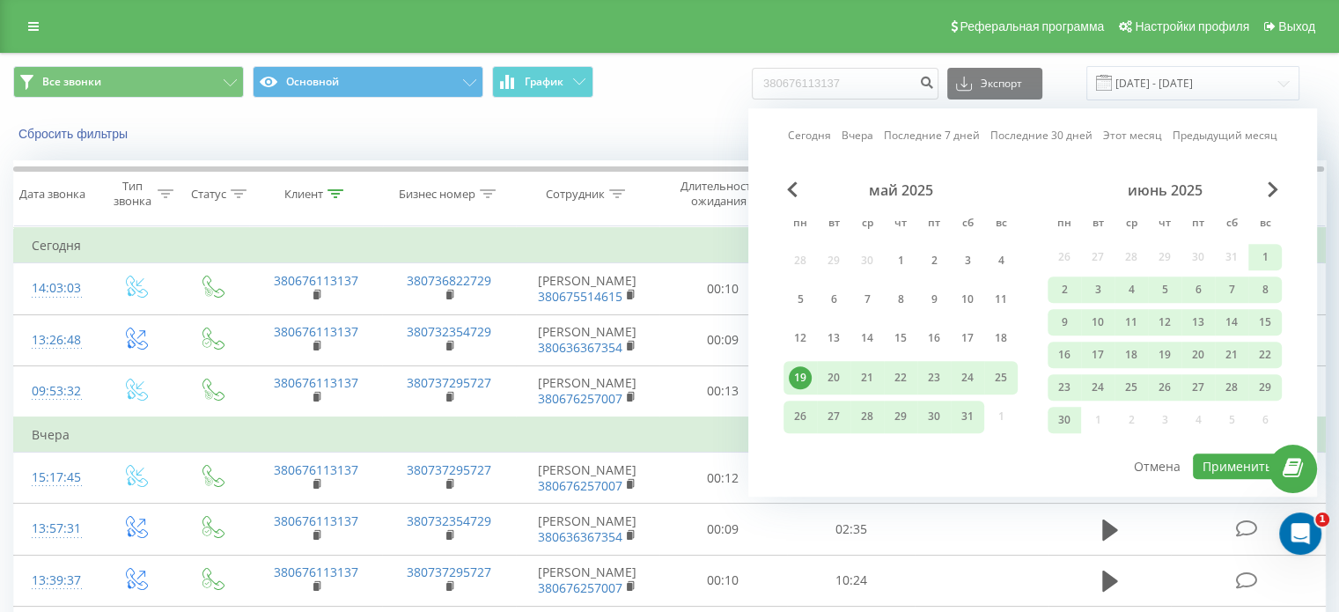
click at [1266, 184] on div "июнь 2025" at bounding box center [1164, 190] width 234 height 18
click at [1268, 193] on span "Next Month" at bounding box center [1272, 189] width 11 height 16
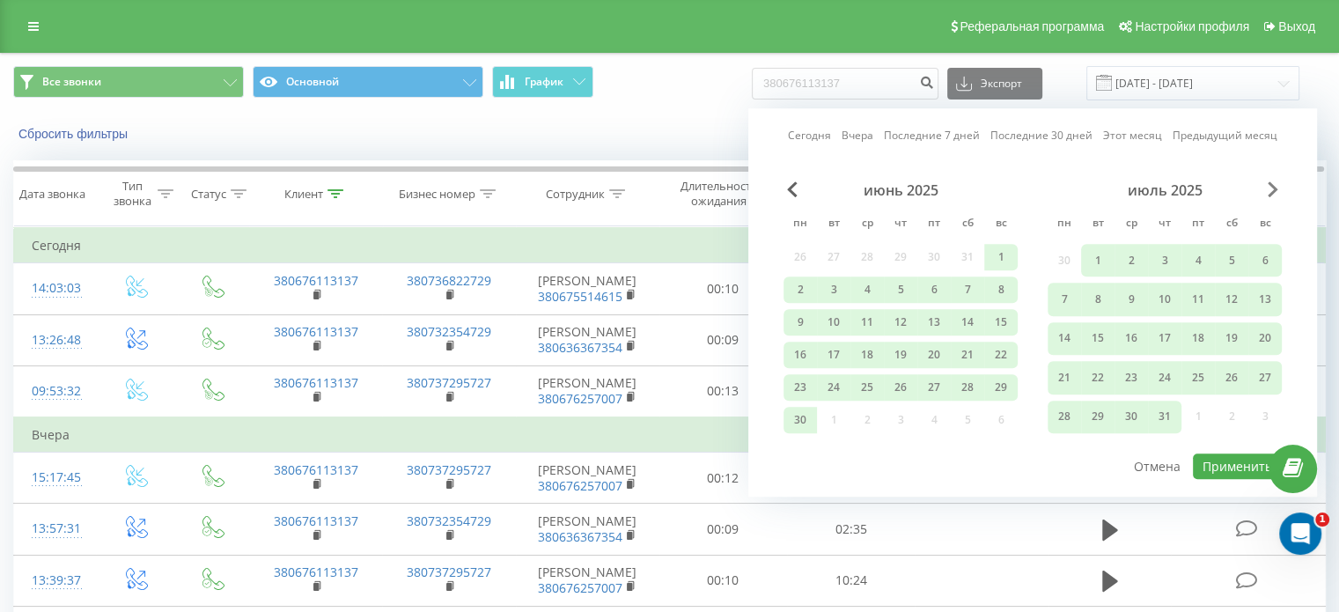
click at [1268, 193] on span "Next Month" at bounding box center [1272, 189] width 11 height 16
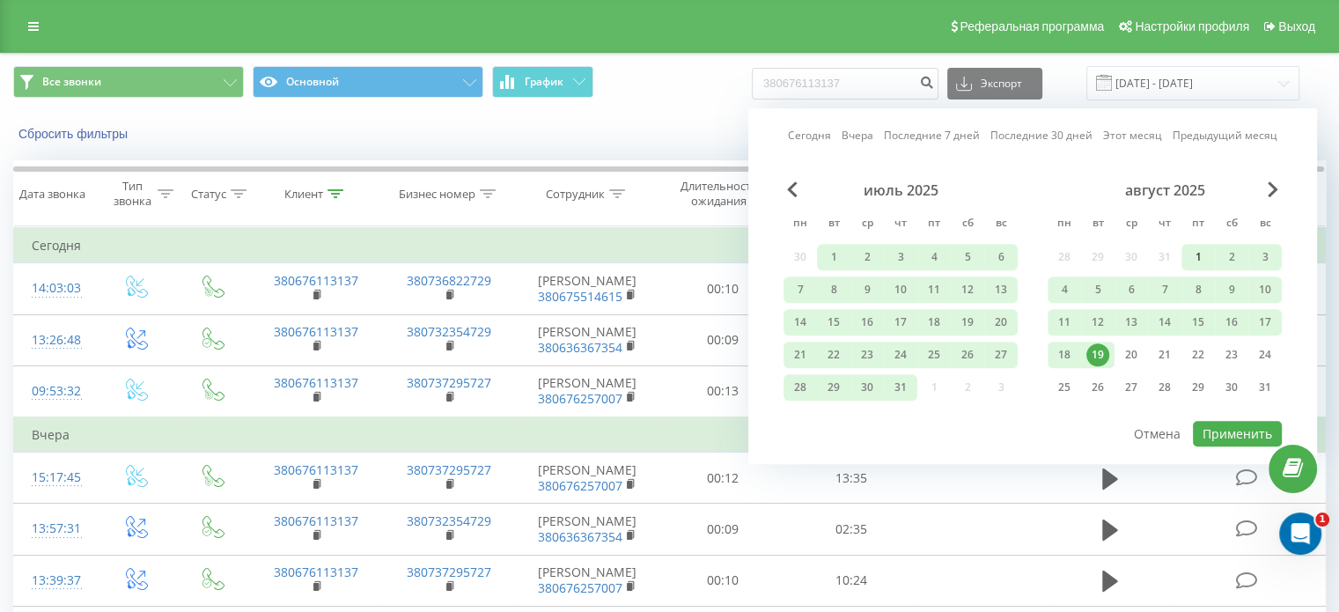
click at [1197, 257] on div "1" at bounding box center [1197, 257] width 23 height 23
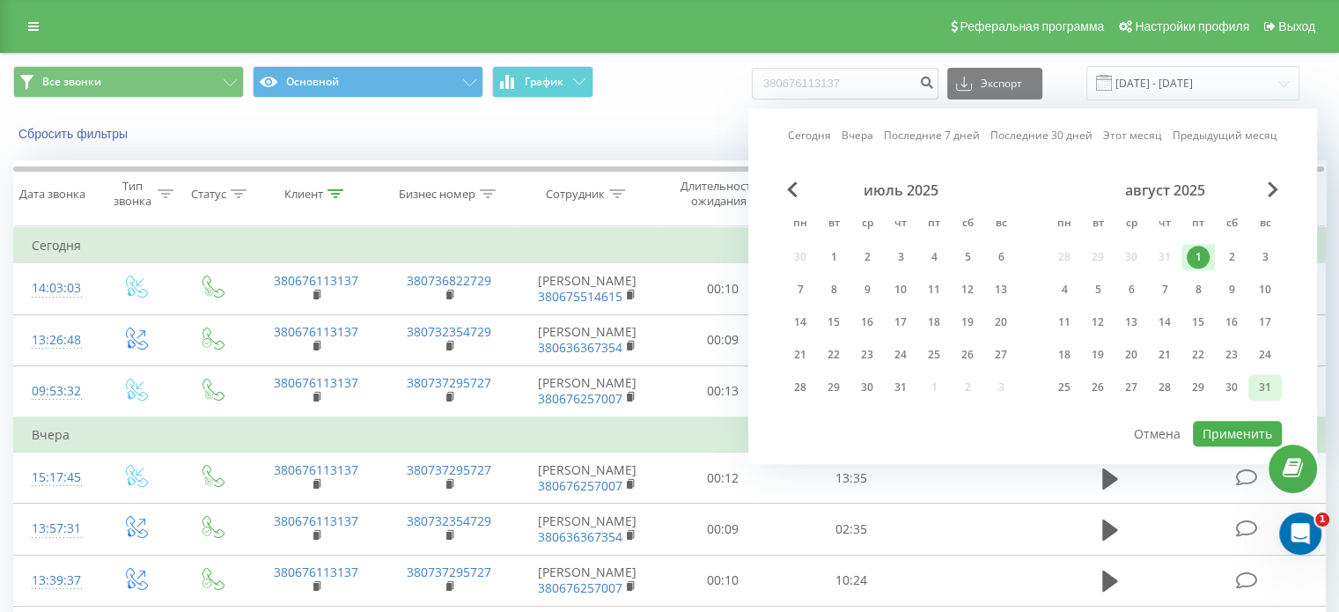
click at [1256, 385] on div "31" at bounding box center [1264, 387] width 23 height 23
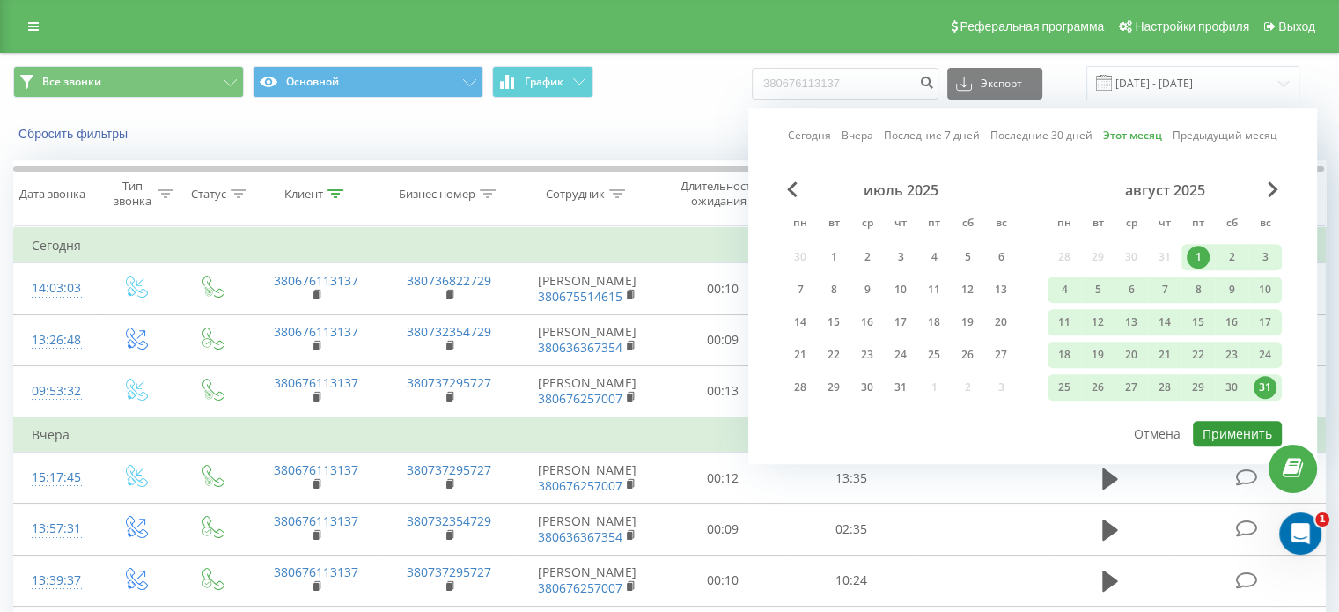
click at [1246, 421] on button "Применить" at bounding box center [1237, 434] width 89 height 26
type input "01.08.2025 - 31.08.2025"
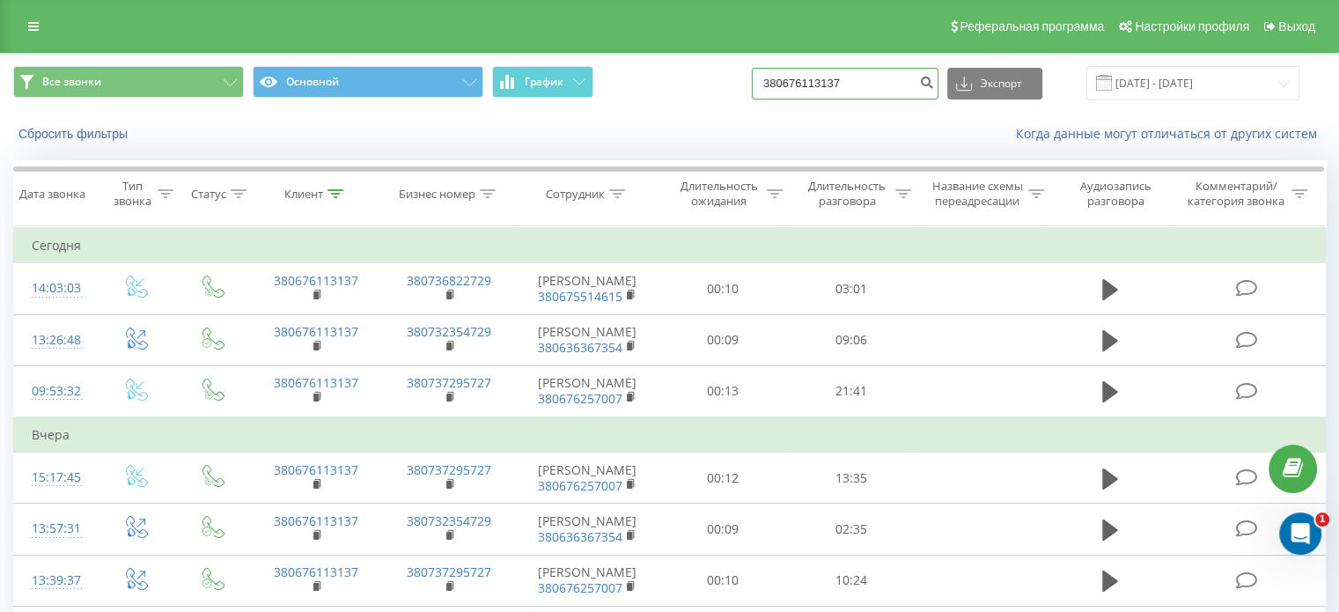
click at [915, 84] on input "380676113137" at bounding box center [845, 84] width 187 height 32
type input "3"
type input "0636367254"
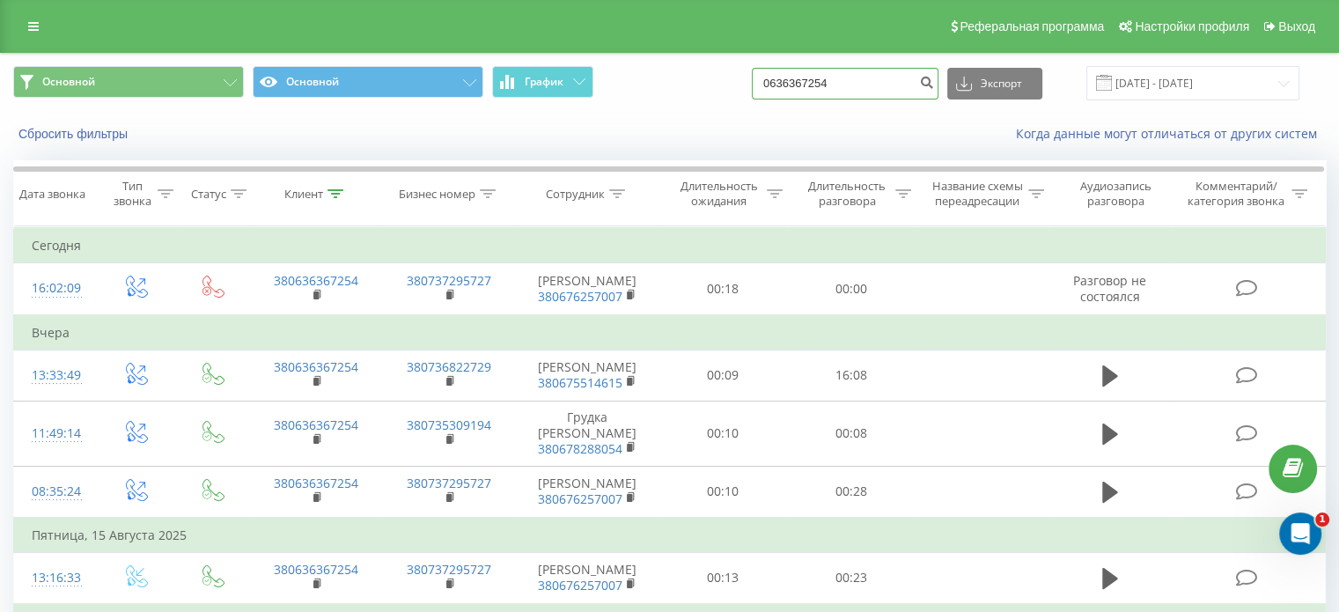
click at [857, 86] on input "0636367254" at bounding box center [845, 84] width 187 height 32
type input "0"
type input "067"
click at [616, 192] on icon at bounding box center [617, 193] width 16 height 9
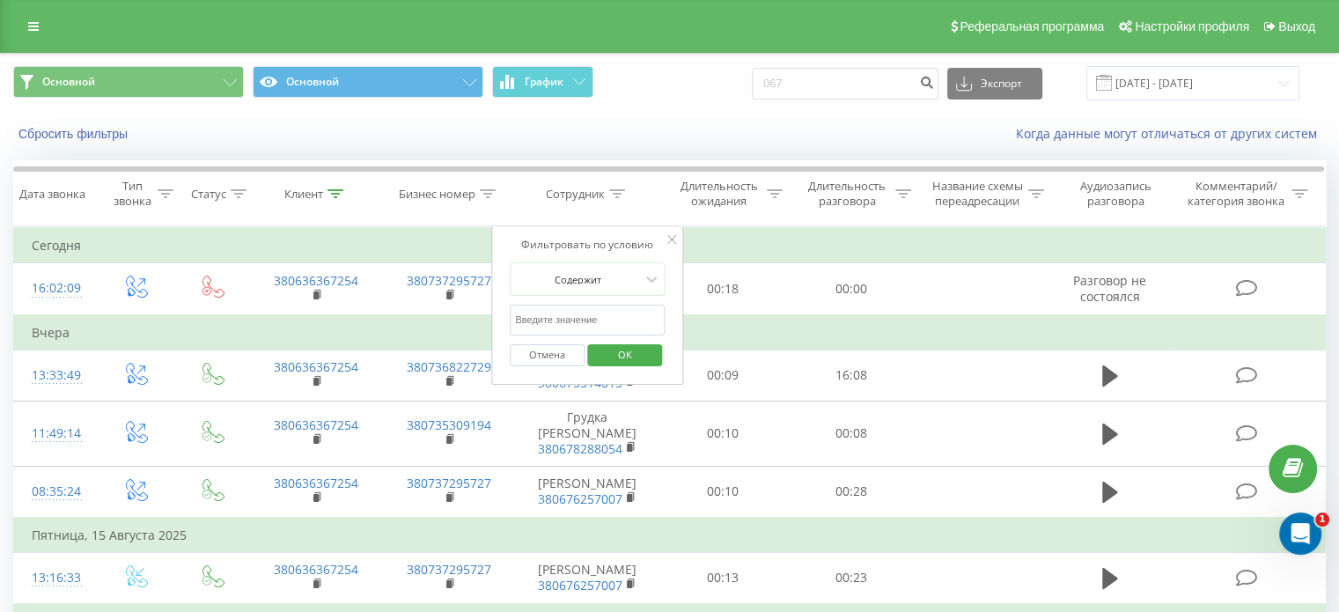
click at [605, 322] on input "text" at bounding box center [587, 320] width 155 height 31
type input "Горя"
click at [627, 355] on span "OK" at bounding box center [624, 354] width 49 height 27
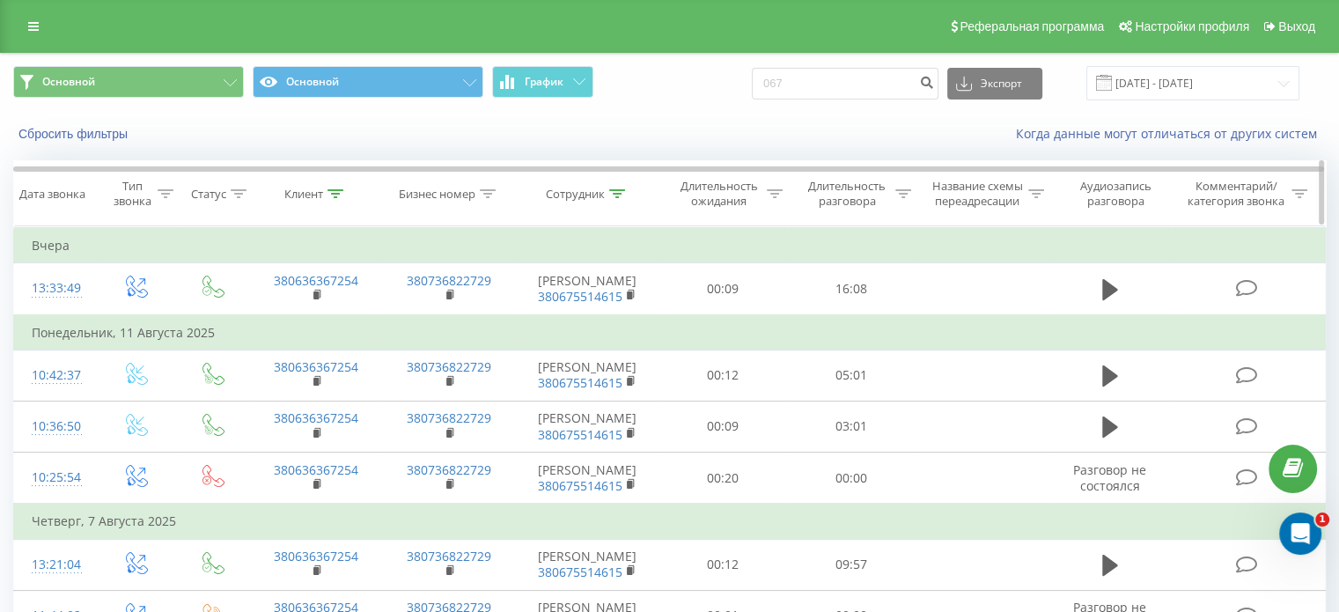
click at [333, 189] on icon at bounding box center [335, 193] width 16 height 9
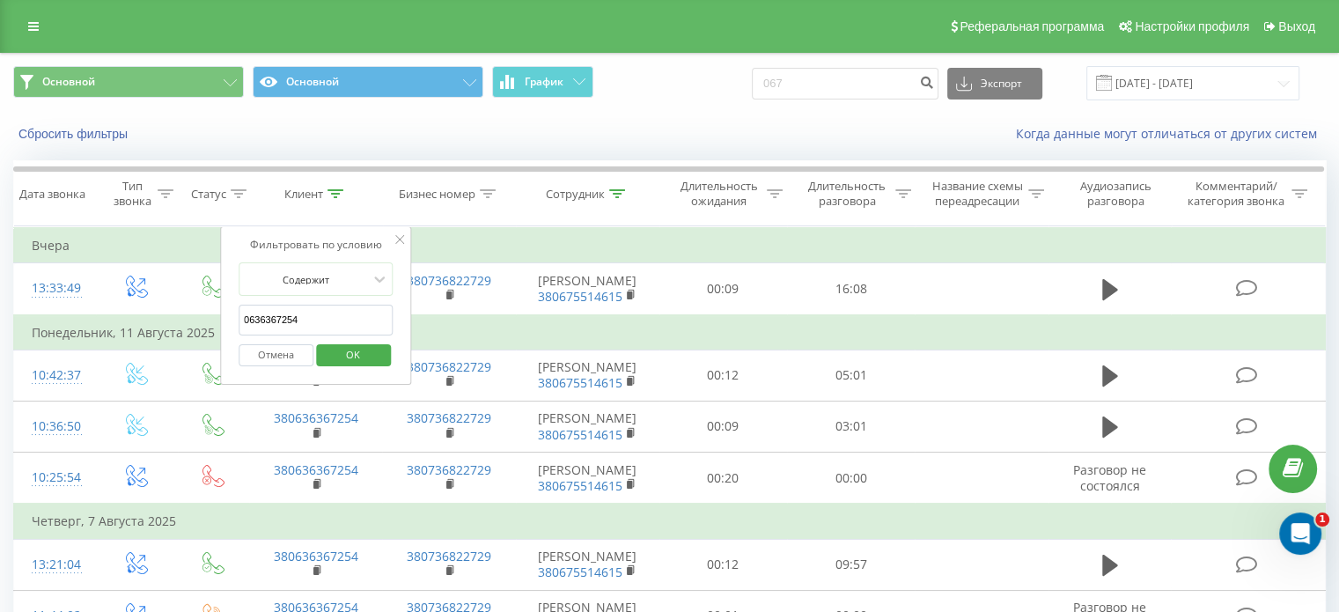
click at [309, 318] on input "0636367254" at bounding box center [316, 320] width 155 height 31
type input "0"
click at [352, 347] on span "OK" at bounding box center [352, 354] width 49 height 27
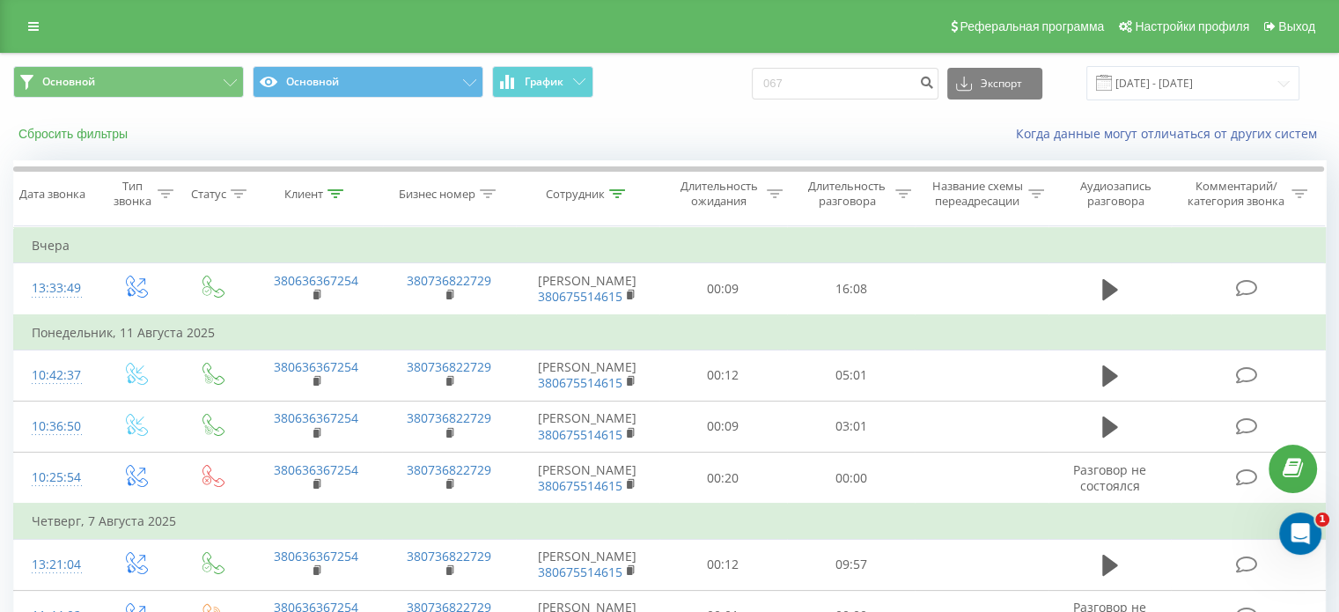
click at [77, 126] on button "Сбросить фильтры" at bounding box center [74, 134] width 123 height 16
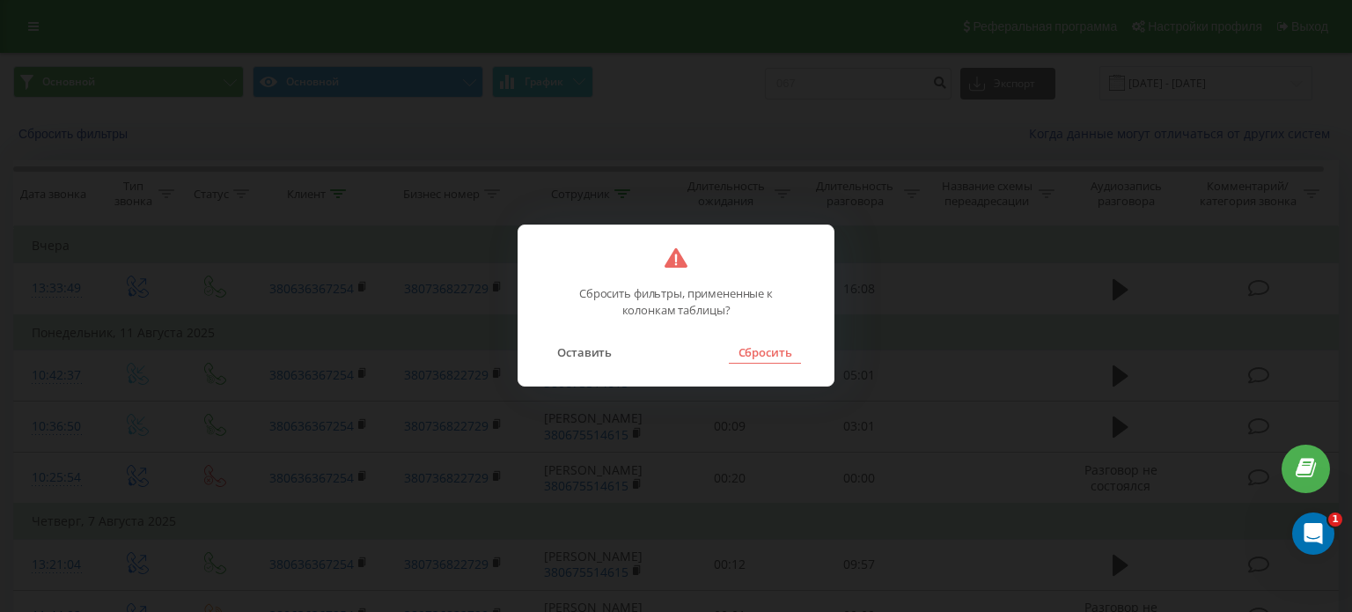
click at [773, 349] on button "Сбросить" at bounding box center [764, 352] width 71 height 23
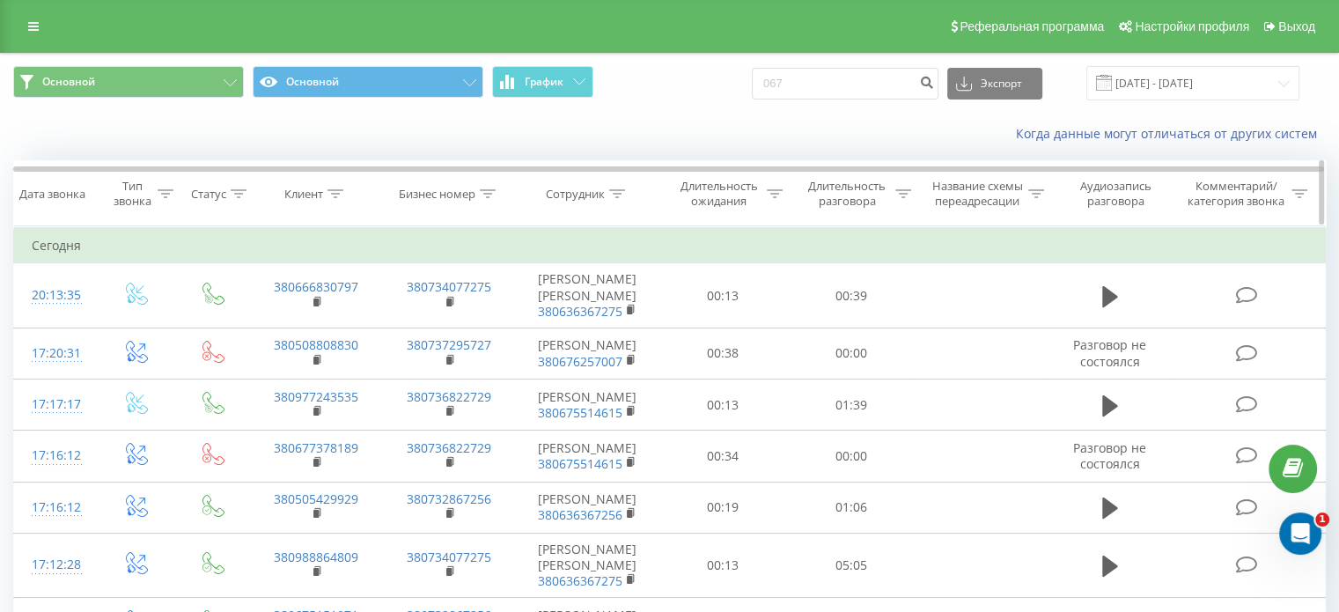
click at [606, 191] on div "Сотрудник" at bounding box center [585, 194] width 79 height 15
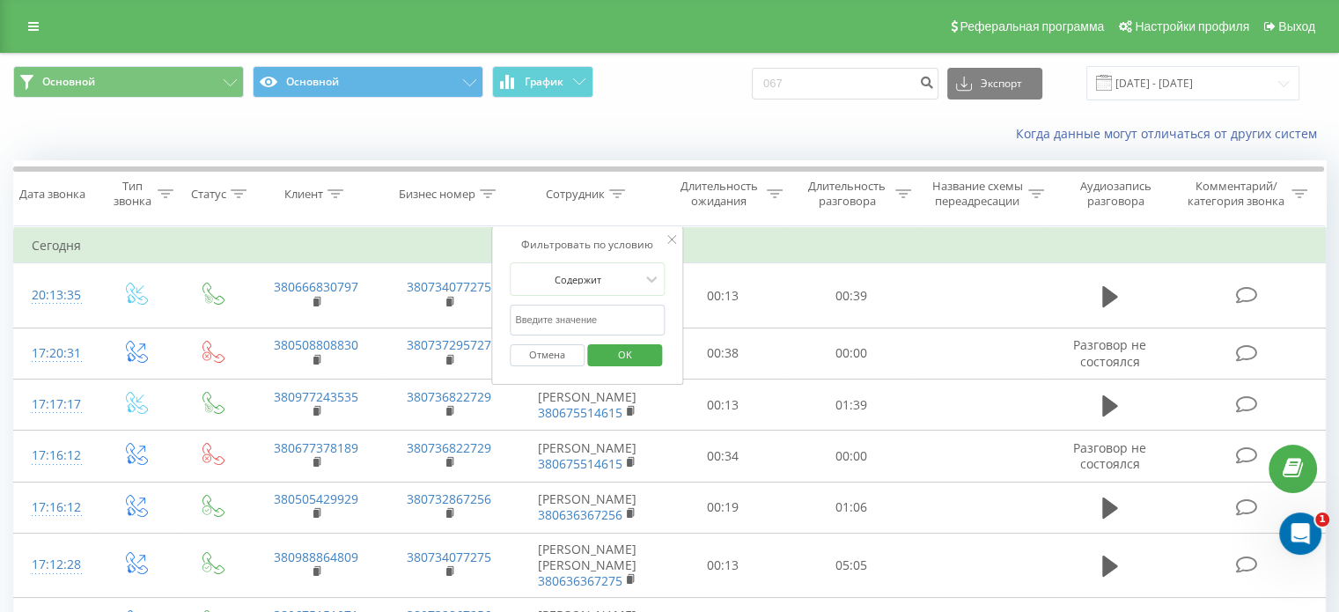
click at [538, 320] on input "text" at bounding box center [587, 320] width 155 height 31
type input "Горя"
click at [643, 357] on span "OK" at bounding box center [624, 354] width 49 height 27
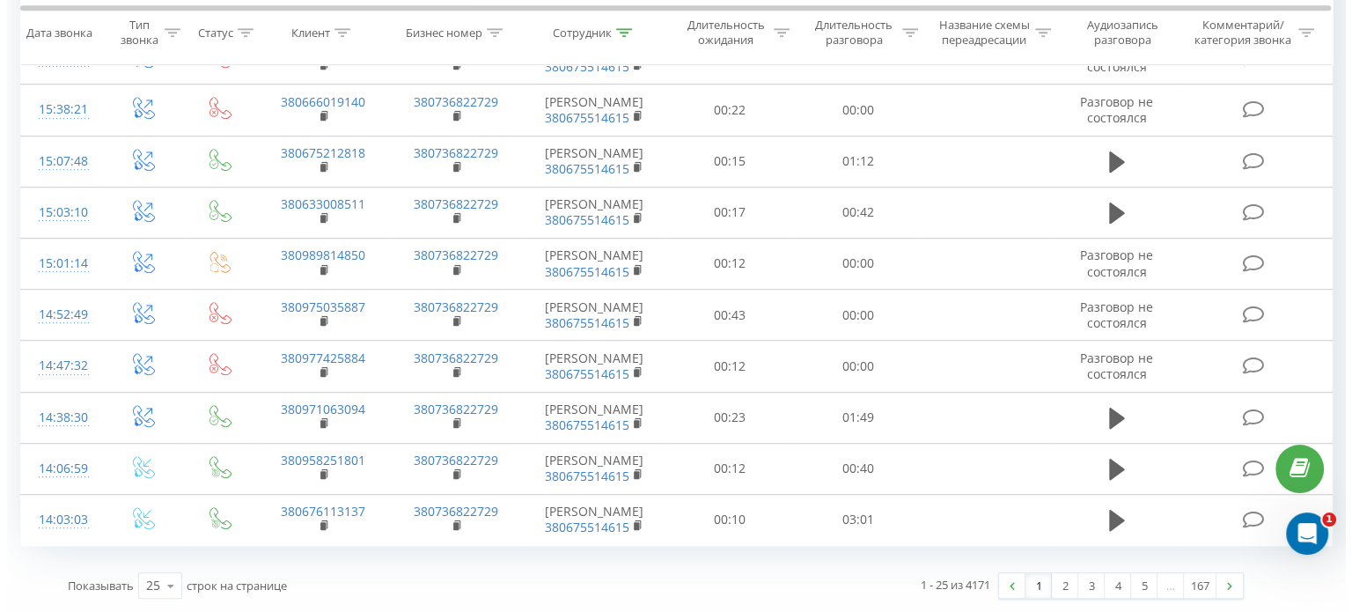
scroll to position [1331, 0]
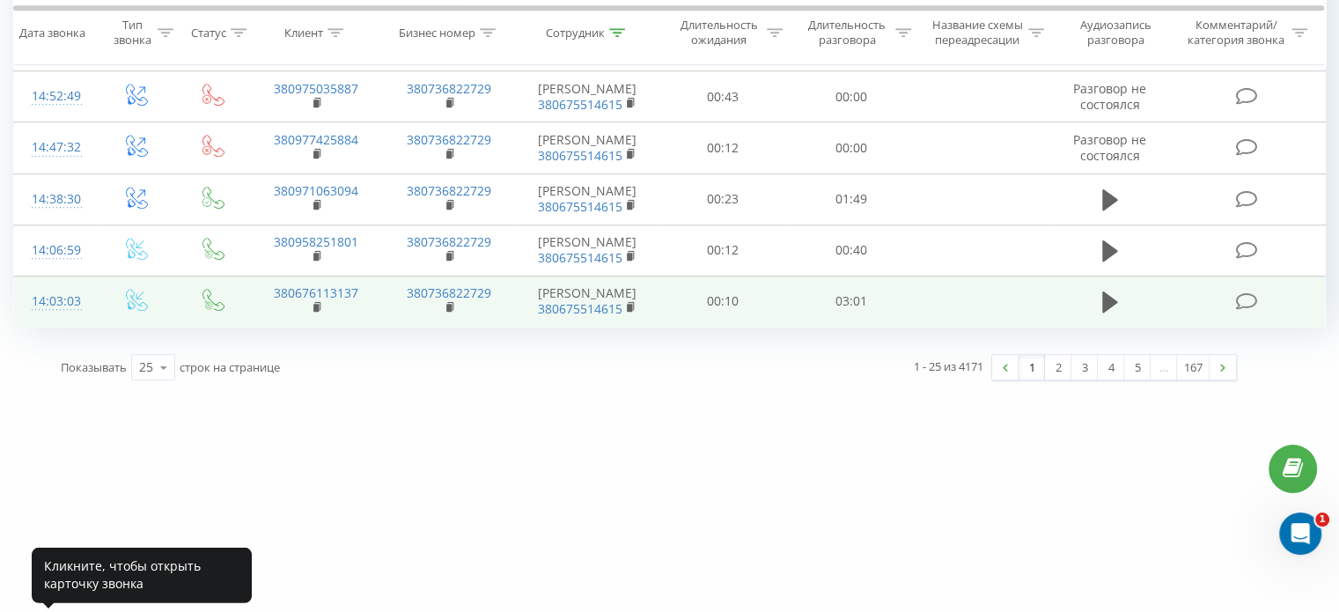
click at [60, 319] on div "14:03:03" at bounding box center [55, 301] width 47 height 34
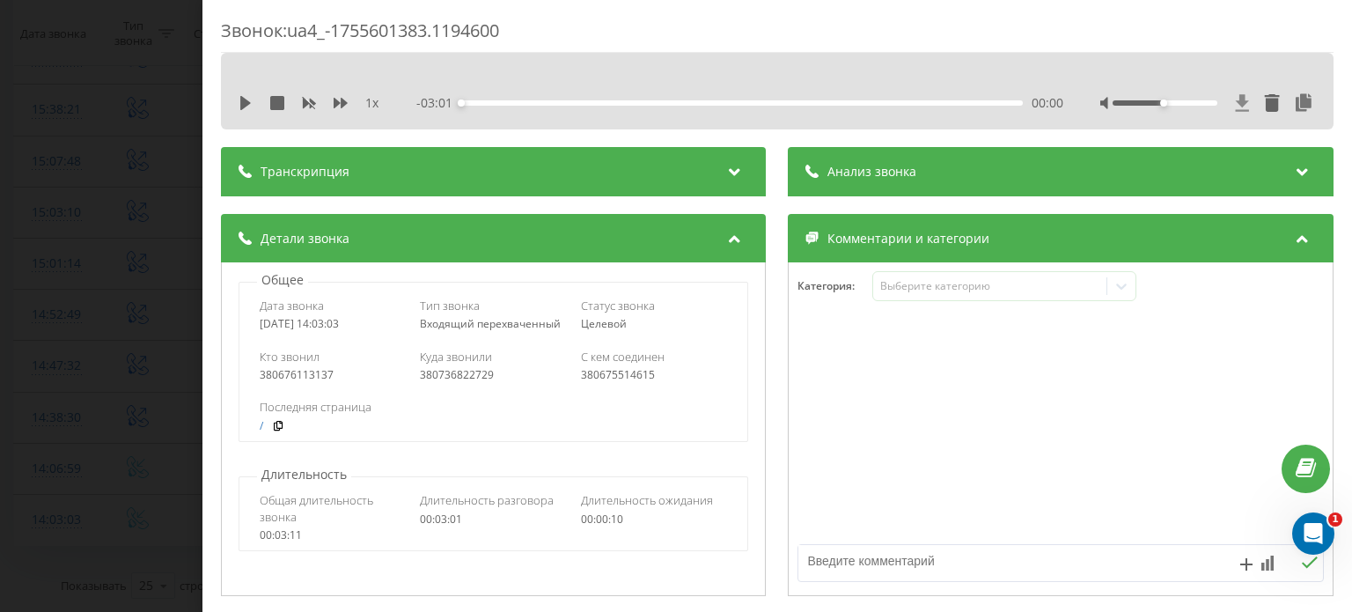
click at [1236, 99] on icon at bounding box center [1242, 102] width 13 height 17
click at [243, 104] on icon at bounding box center [245, 103] width 11 height 14
